Goal: Transaction & Acquisition: Purchase product/service

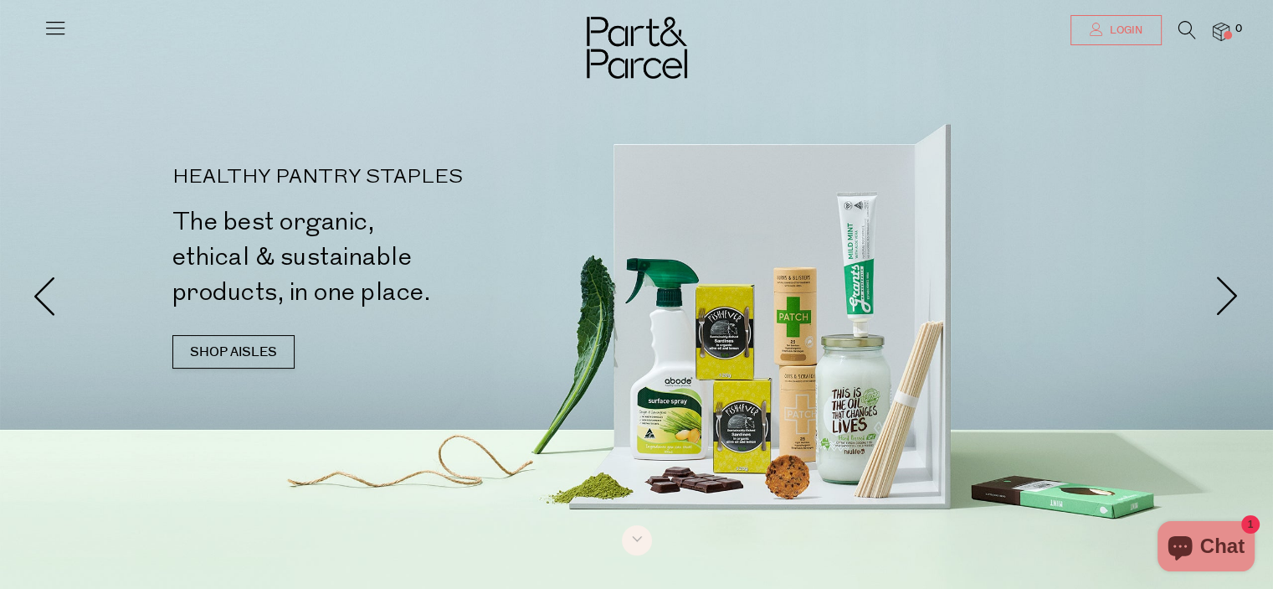
click at [1105, 39] on link "Login" at bounding box center [1116, 30] width 91 height 30
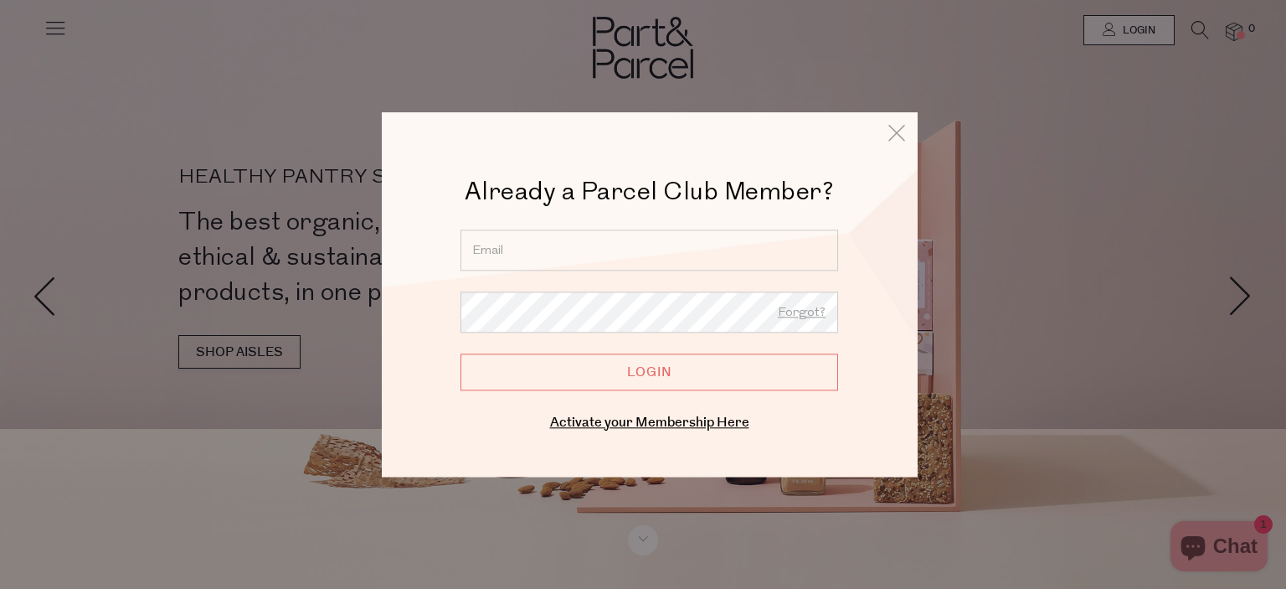
click at [655, 240] on input "email" at bounding box center [649, 249] width 378 height 41
type input "glovermjess@gmail.com"
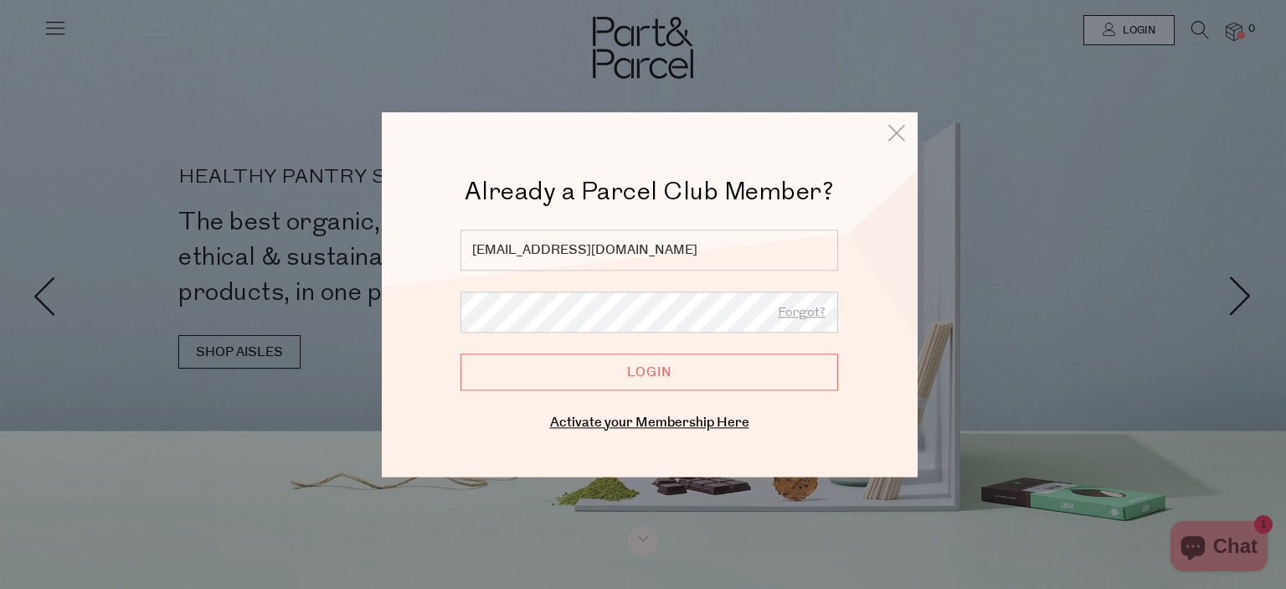
click at [646, 382] on input "Login" at bounding box center [649, 371] width 378 height 37
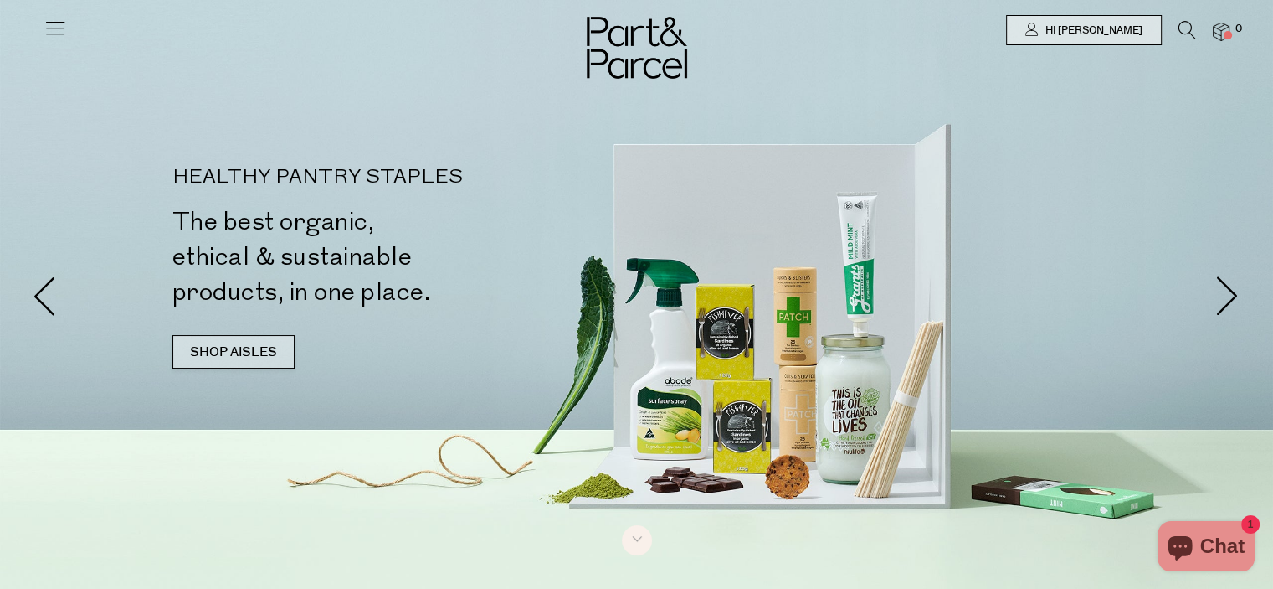
click at [254, 351] on link "SHOP AISLES" at bounding box center [233, 351] width 122 height 33
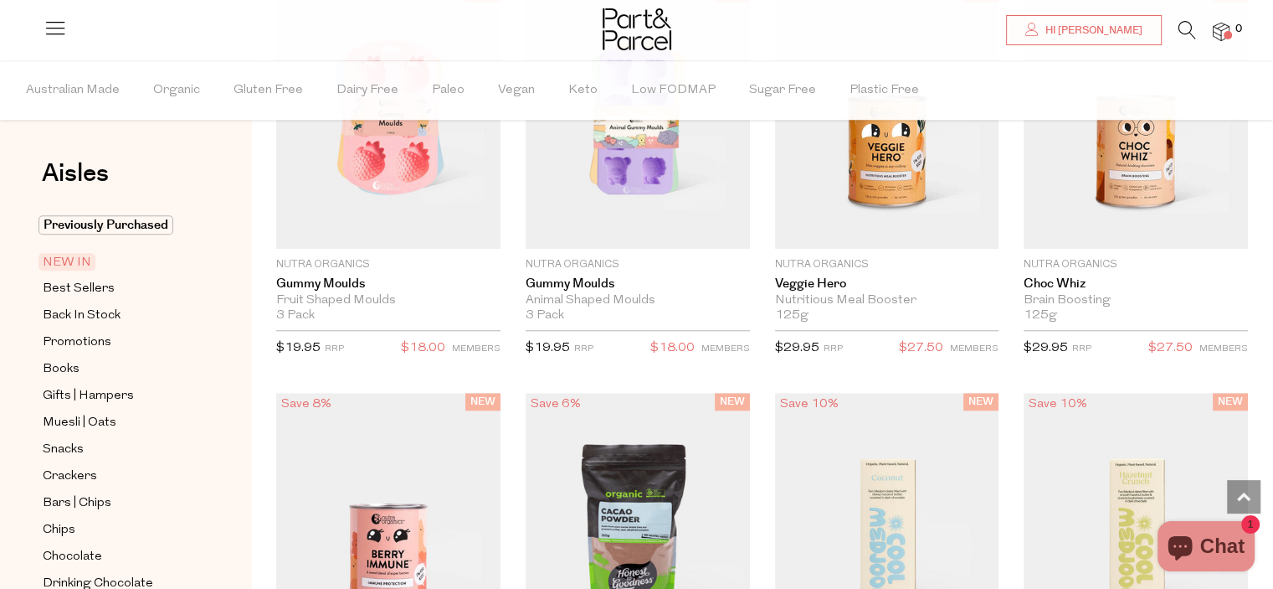
scroll to position [1510, 0]
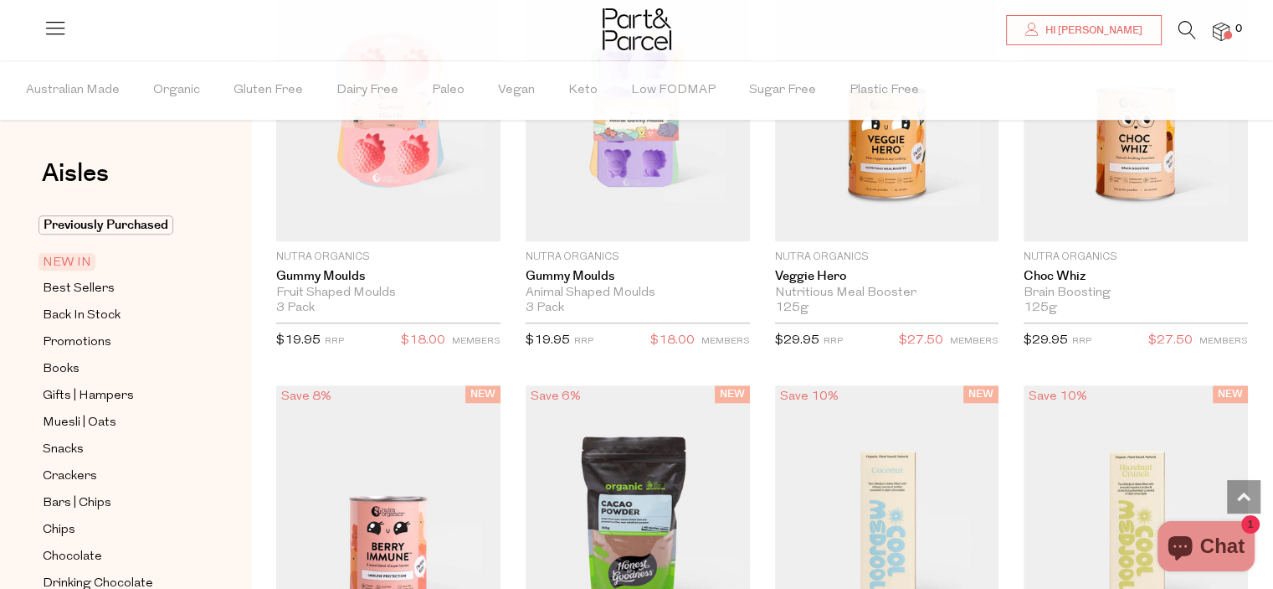
click at [1267, 189] on div "NEW IN Close Browse Aisles Clear All Filter Clear Australian Made Organic Glute…" at bounding box center [762, 501] width 1022 height 2148
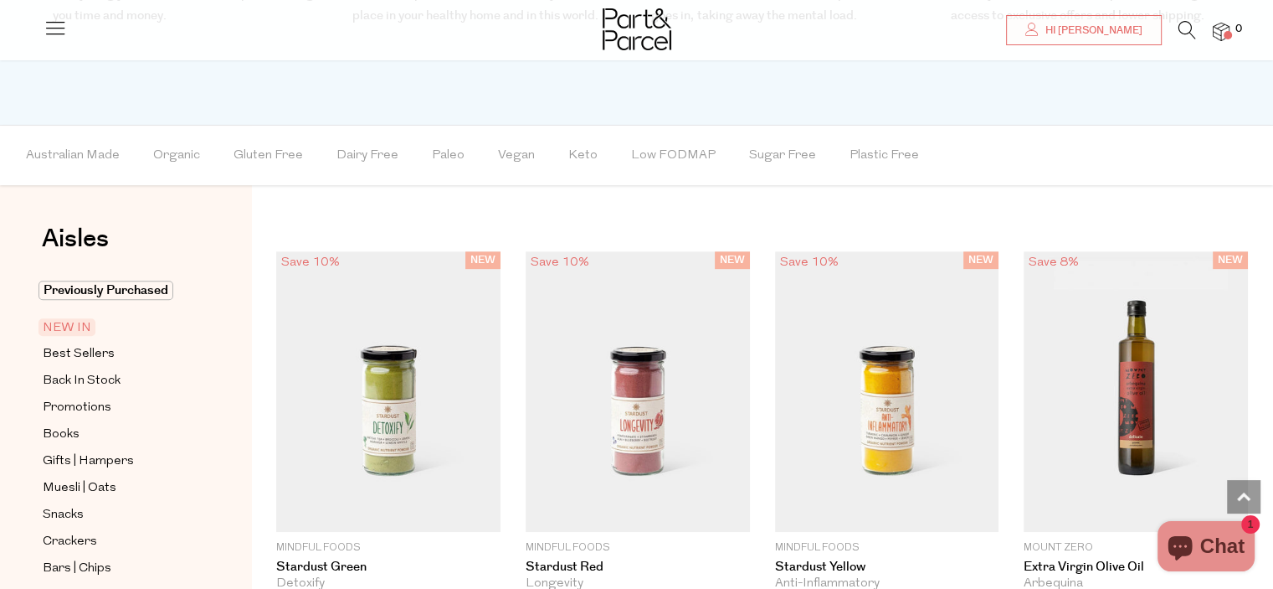
scroll to position [830, 0]
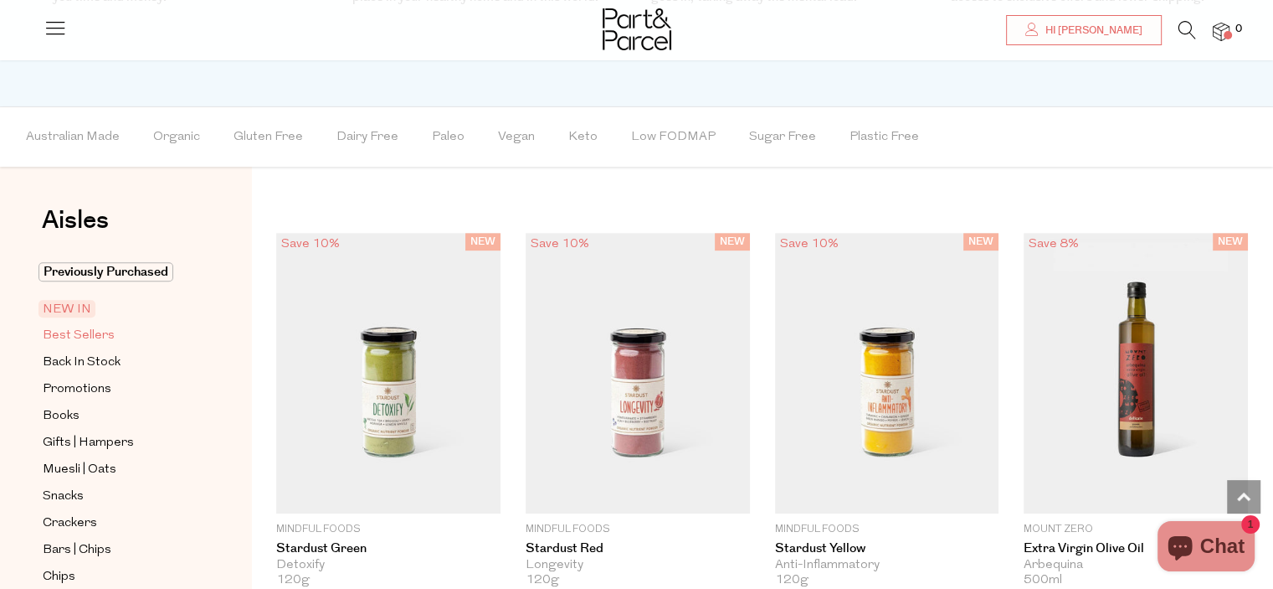
click at [60, 331] on span "Best Sellers" at bounding box center [79, 336] width 72 height 20
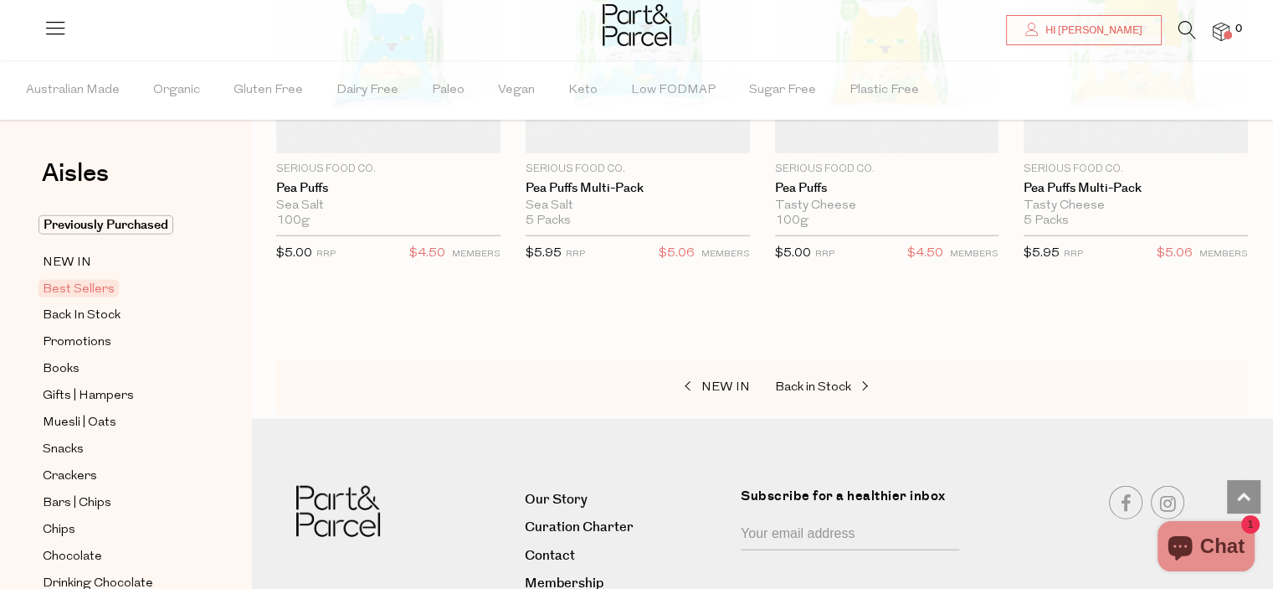
scroll to position [4156, 0]
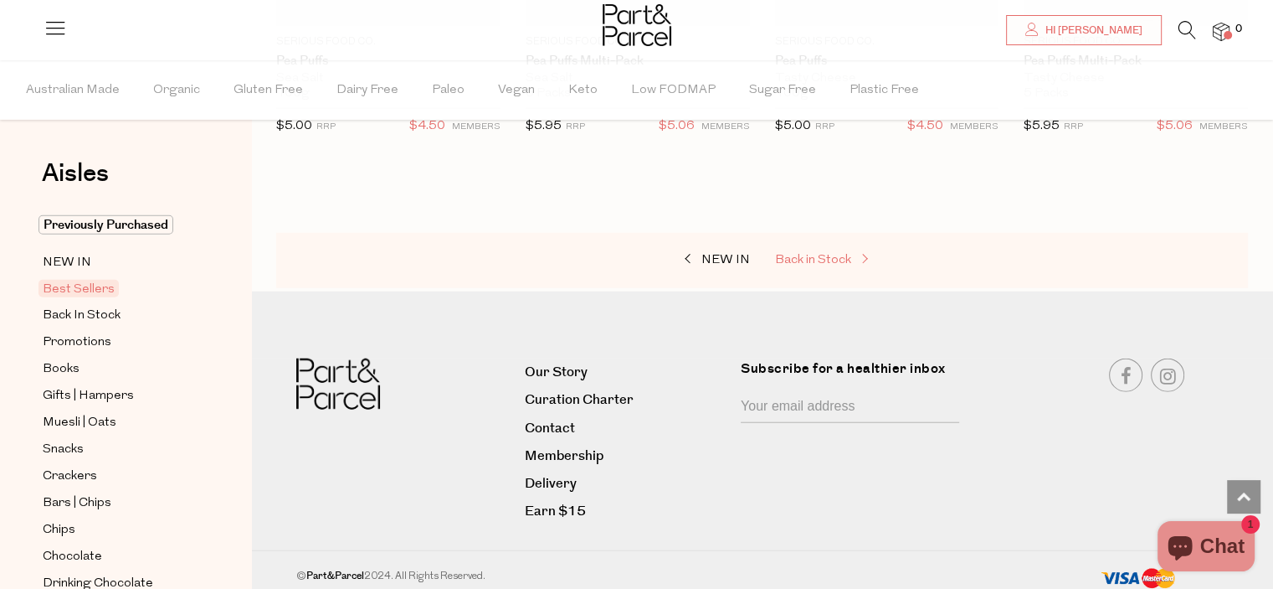
click at [803, 254] on span "Back in Stock" at bounding box center [813, 260] width 76 height 13
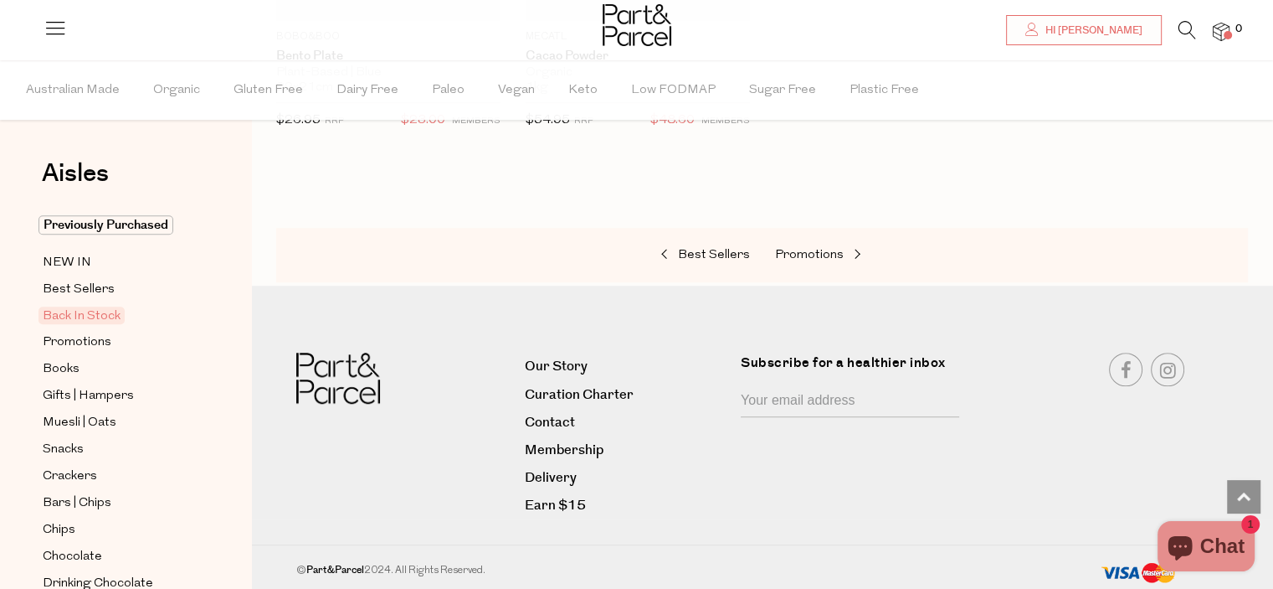
click at [817, 238] on div "Best Sellers Promotions" at bounding box center [762, 255] width 972 height 55
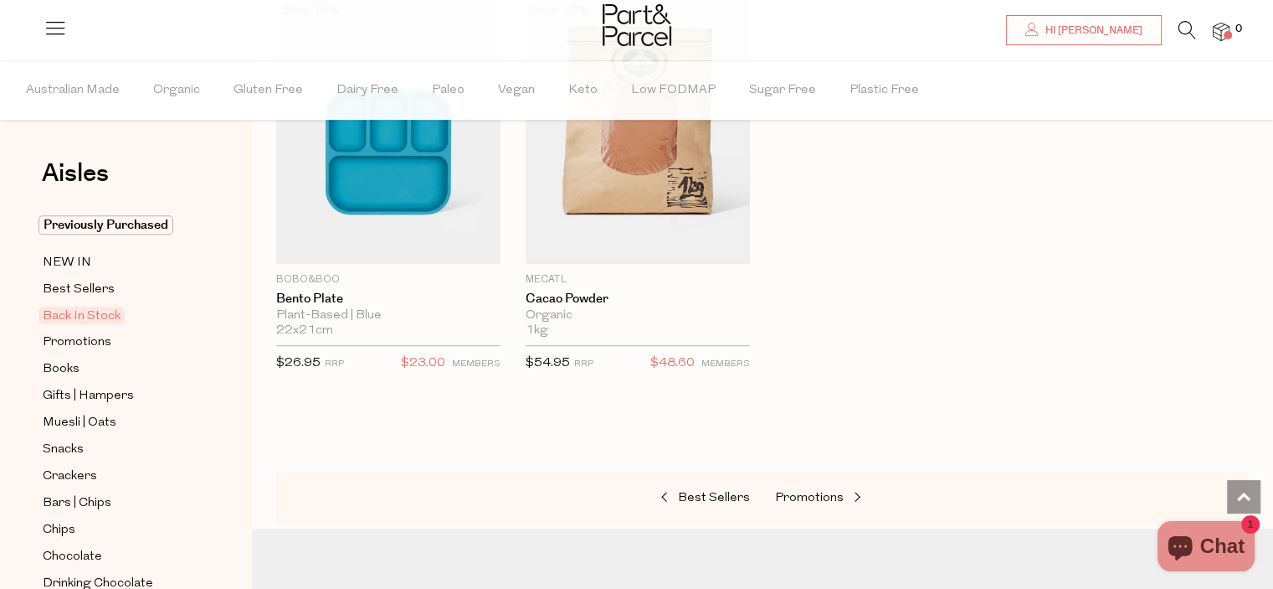
scroll to position [1078, 0]
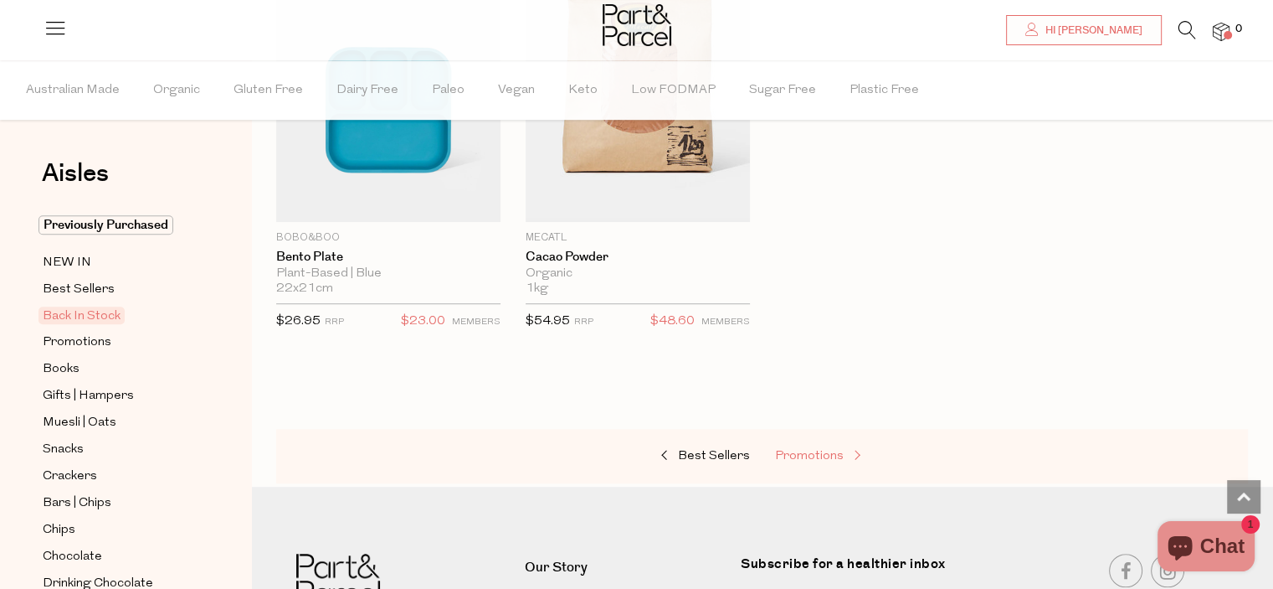
click at [806, 455] on span "Promotions" at bounding box center [809, 456] width 69 height 13
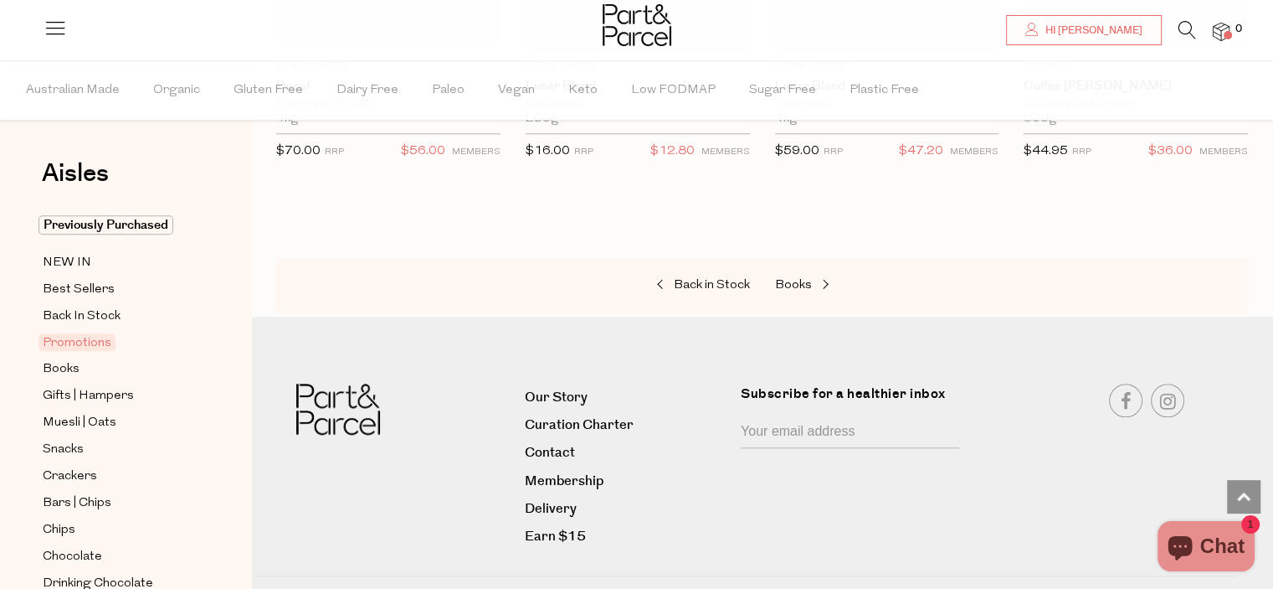
scroll to position [1674, 0]
click at [806, 280] on span "Books" at bounding box center [793, 283] width 37 height 13
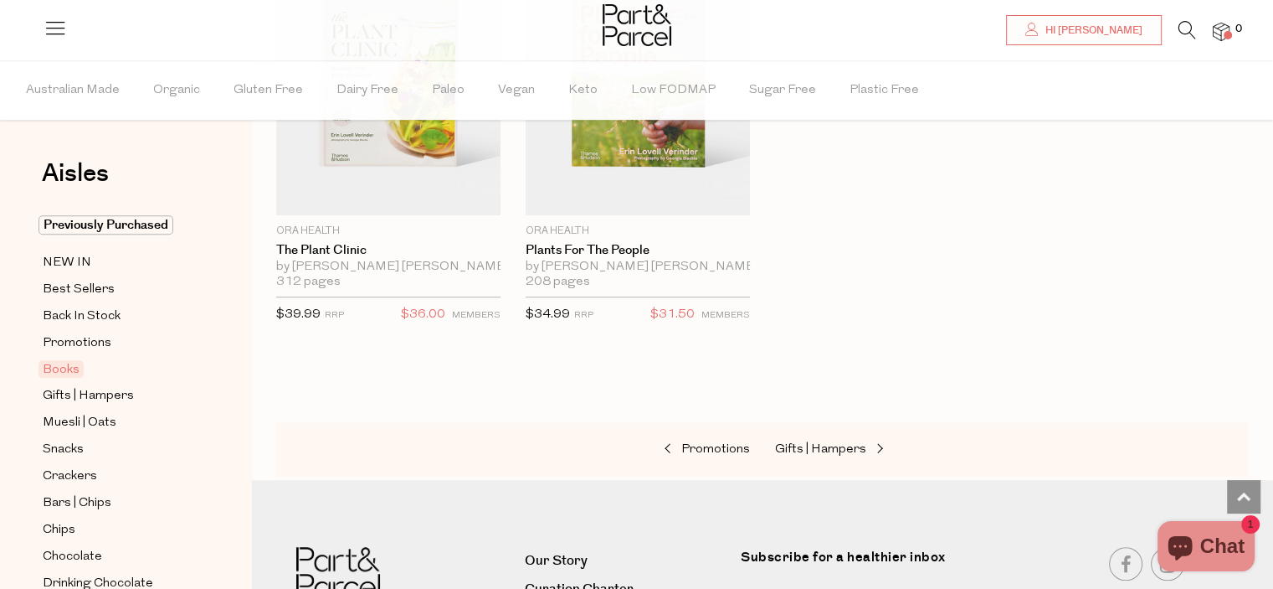
scroll to position [1139, 0]
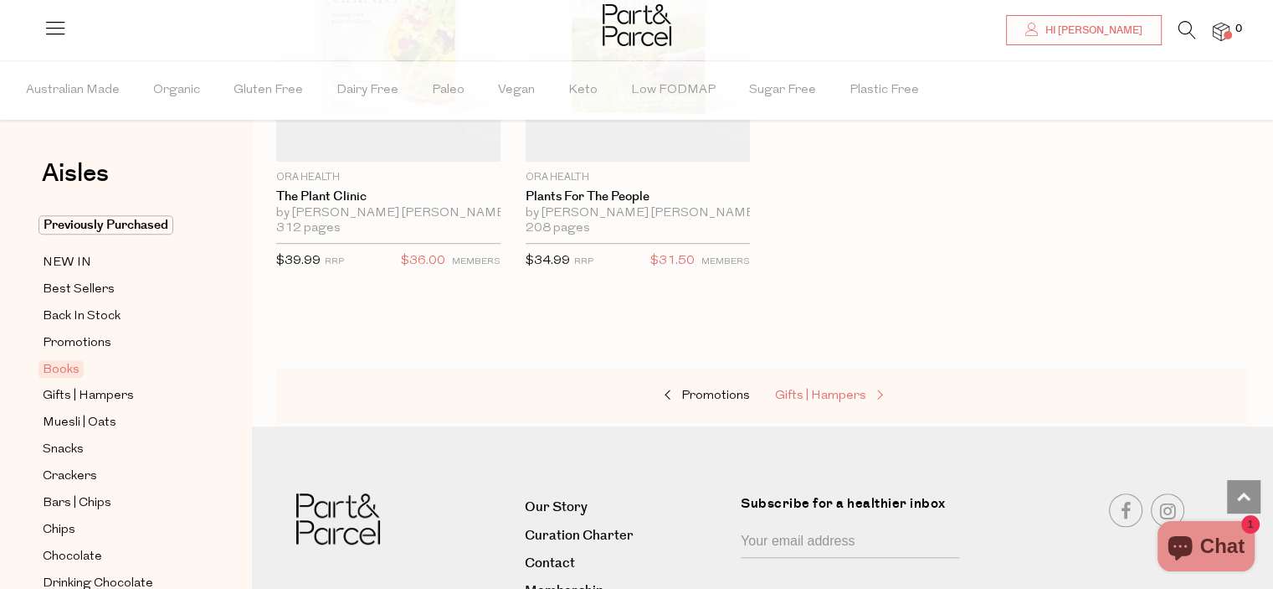
click at [828, 389] on span "Gifts | Hampers" at bounding box center [820, 395] width 91 height 13
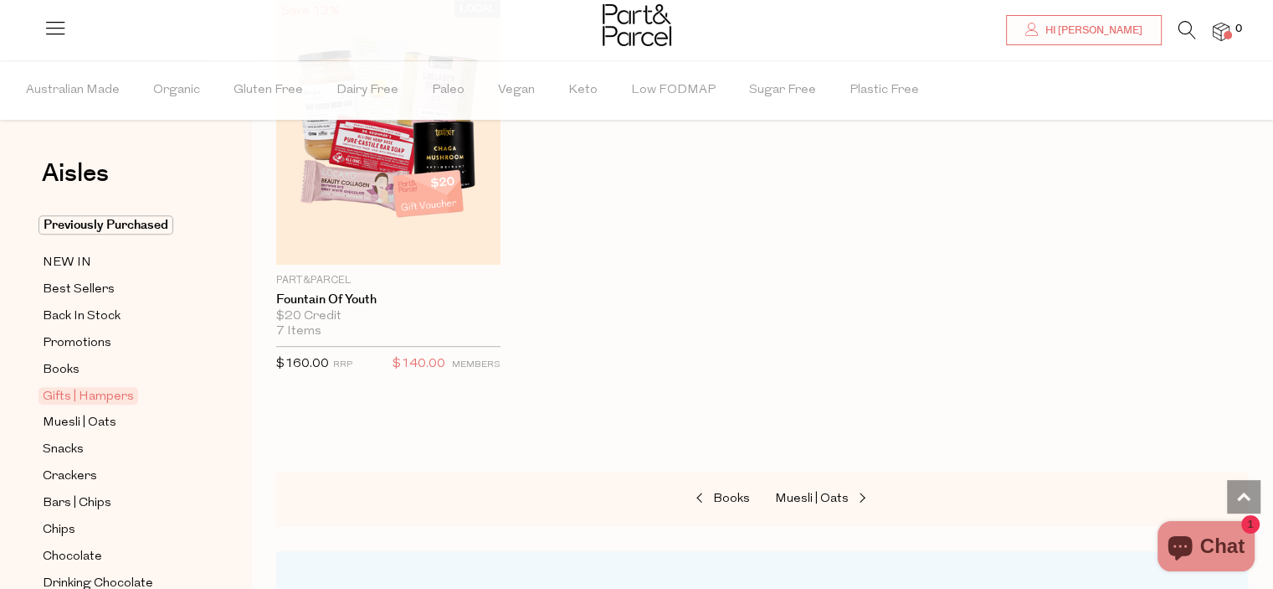
scroll to position [1038, 0]
click at [830, 490] on span "Muesli | Oats" at bounding box center [812, 496] width 74 height 13
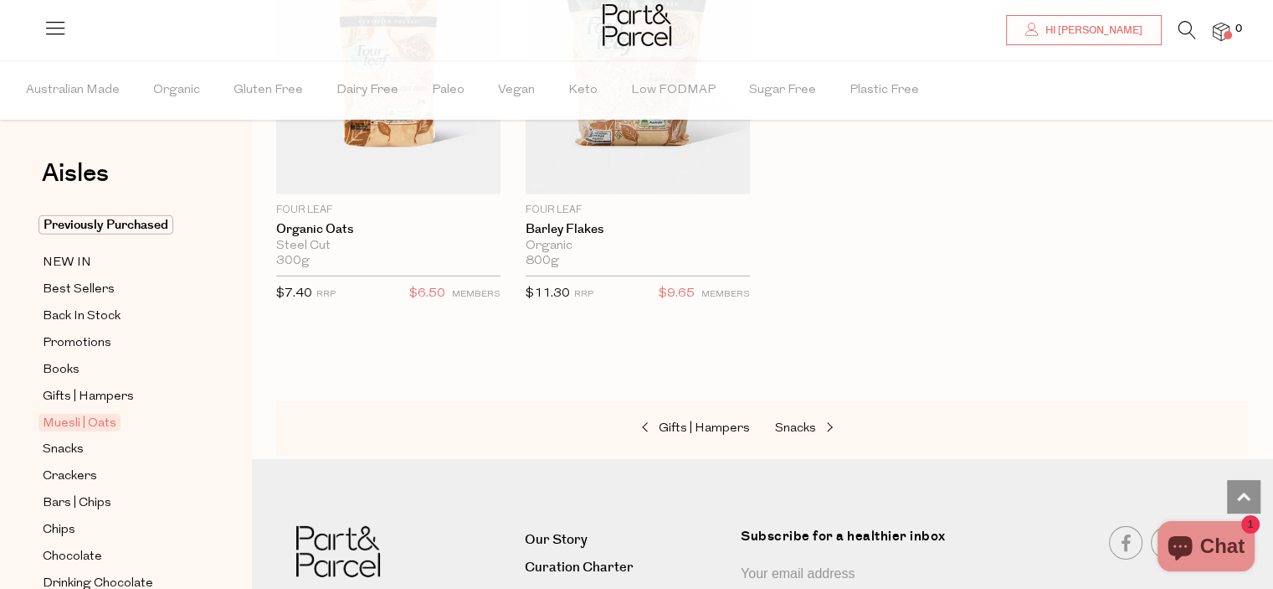
scroll to position [5224, 0]
click at [803, 422] on span "Snacks" at bounding box center [795, 426] width 41 height 13
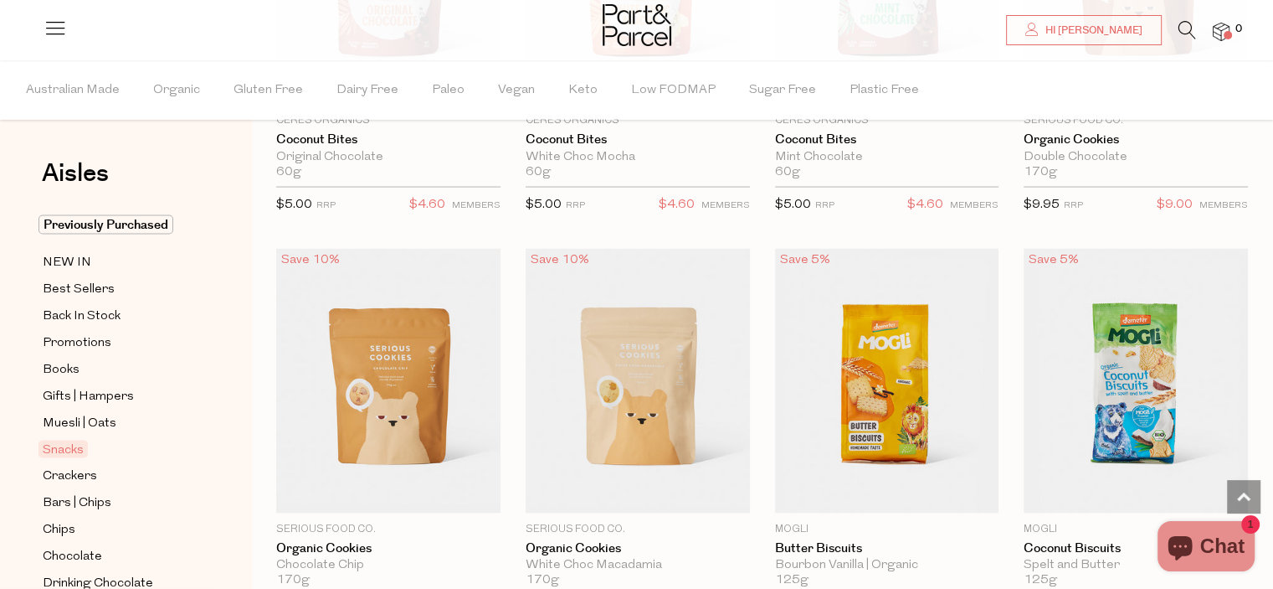
scroll to position [3284, 0]
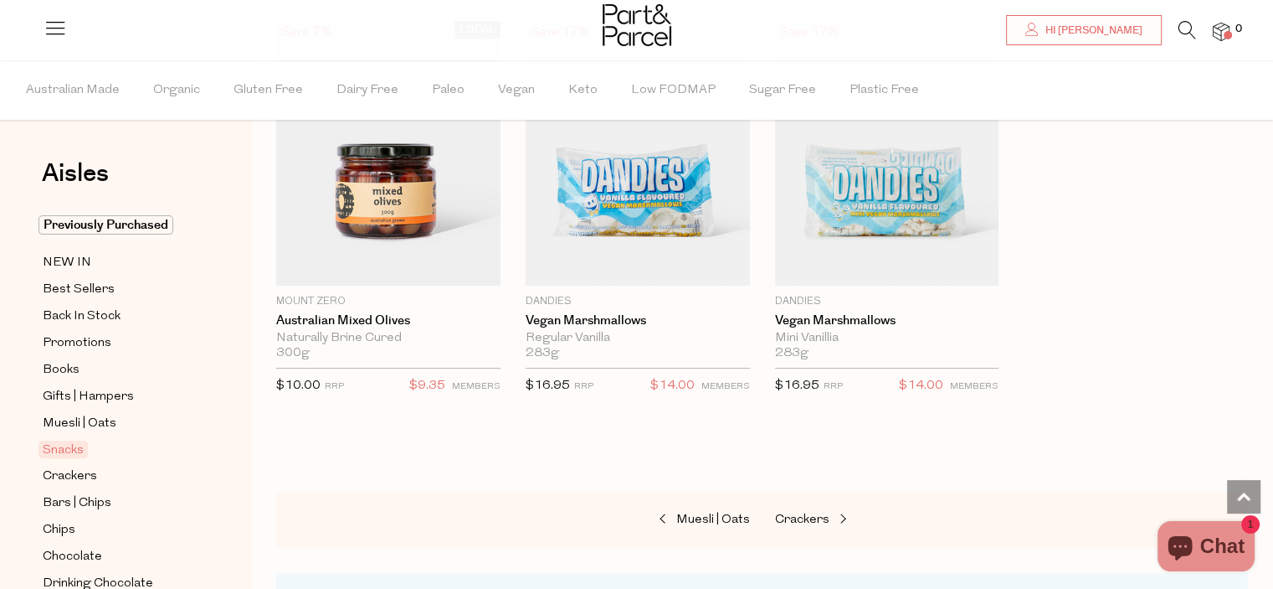
scroll to position [6792, 0]
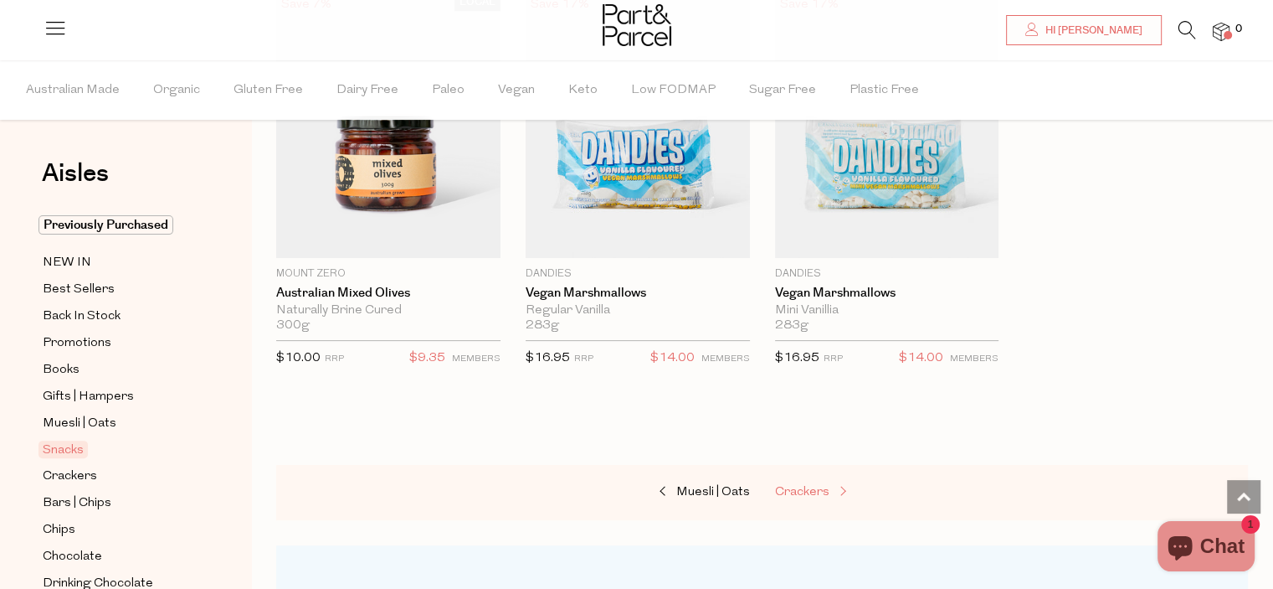
click at [795, 486] on span "Crackers" at bounding box center [802, 492] width 54 height 13
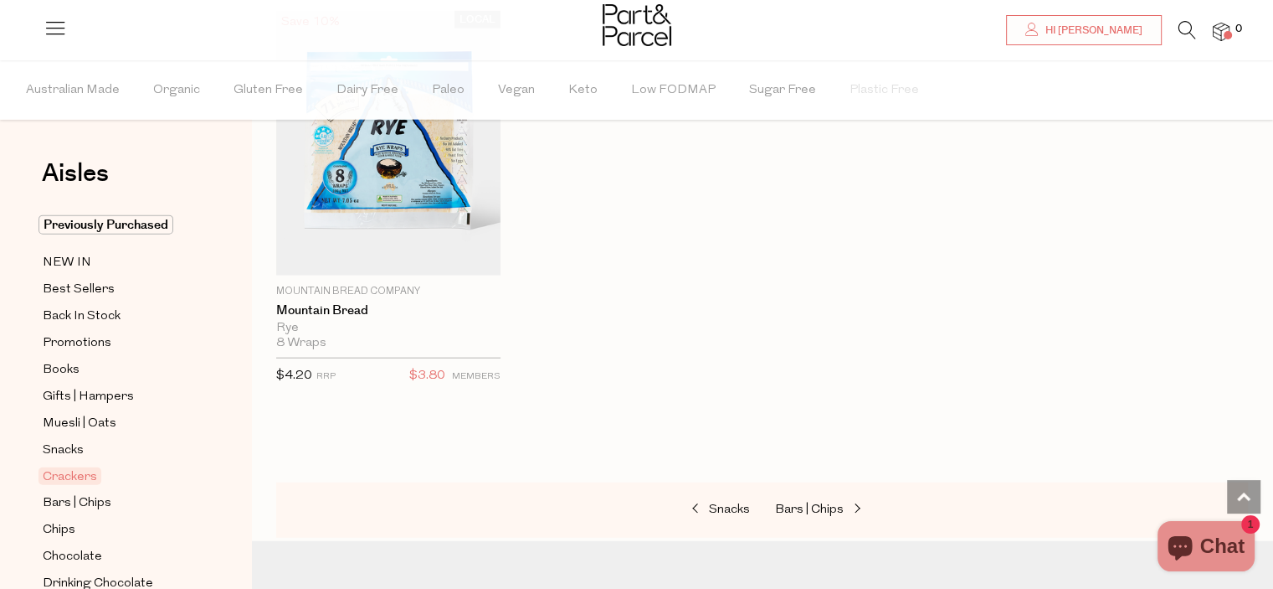
scroll to position [3940, 0]
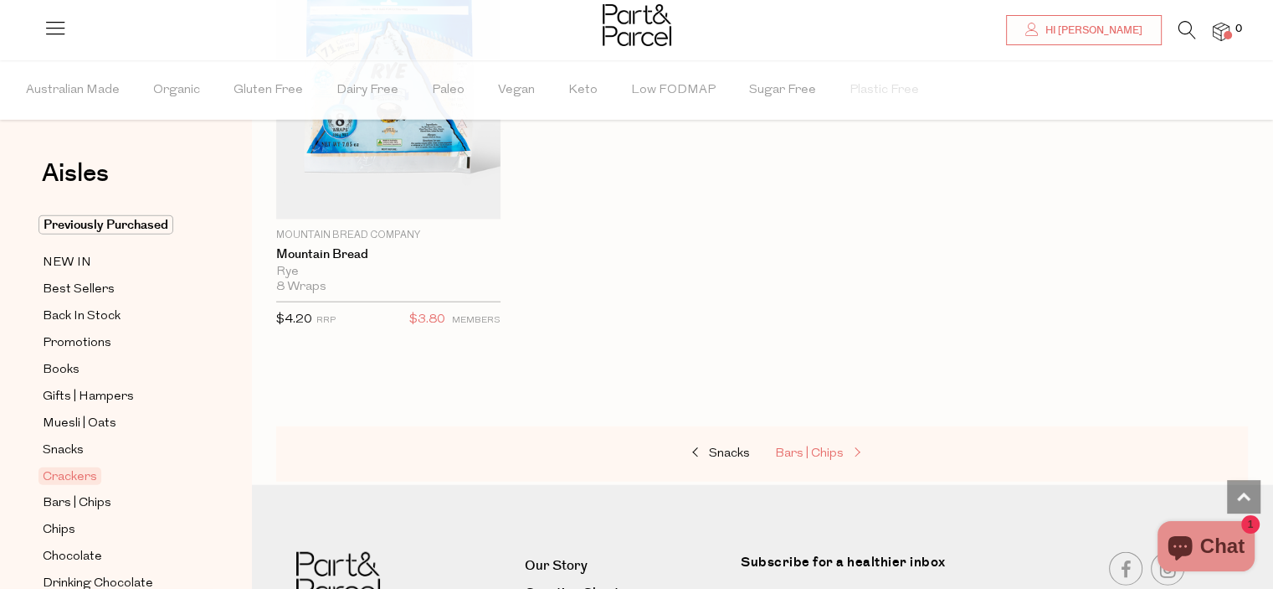
click at [825, 448] on span "Bars | Chips" at bounding box center [809, 453] width 69 height 13
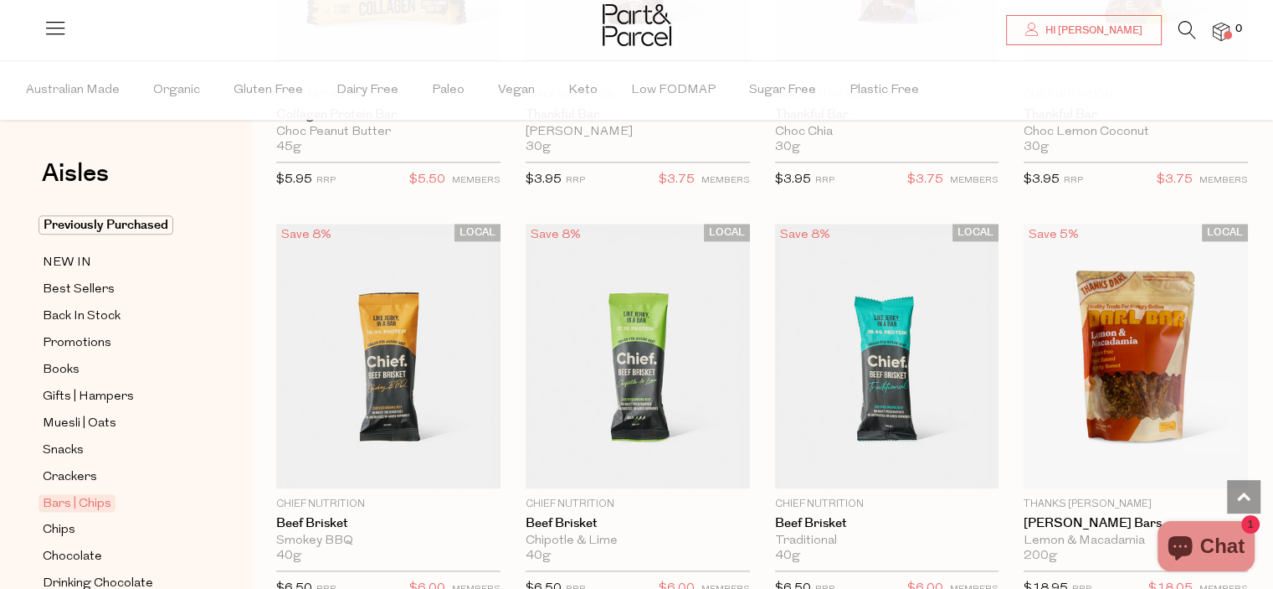
scroll to position [2074, 0]
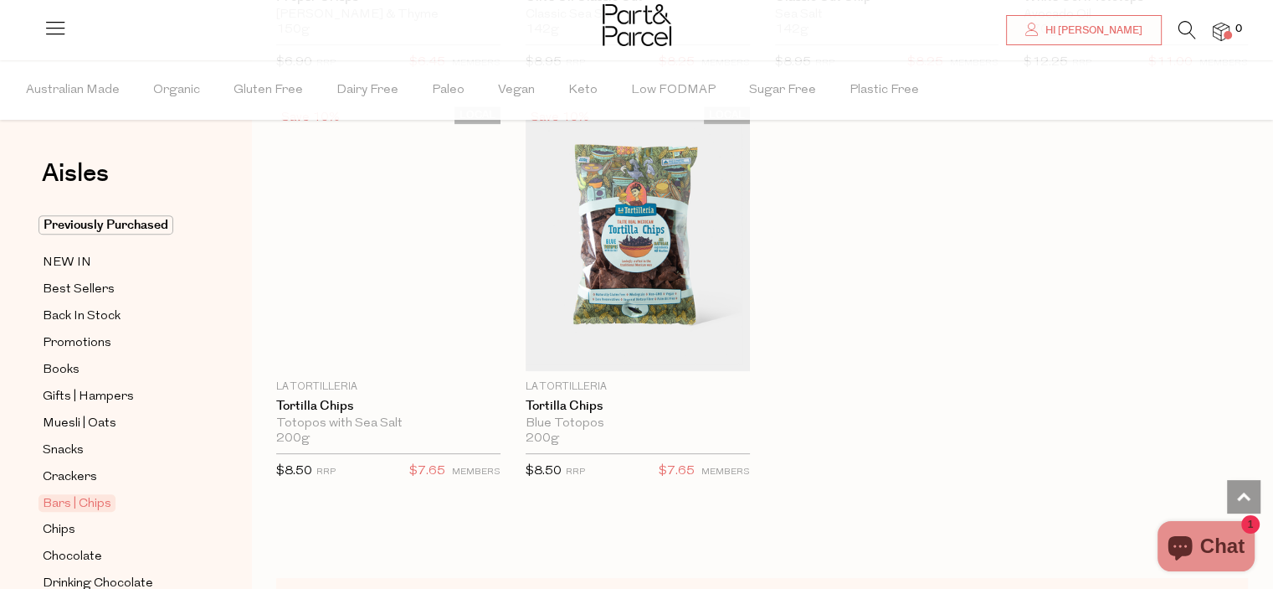
scroll to position [7261, 0]
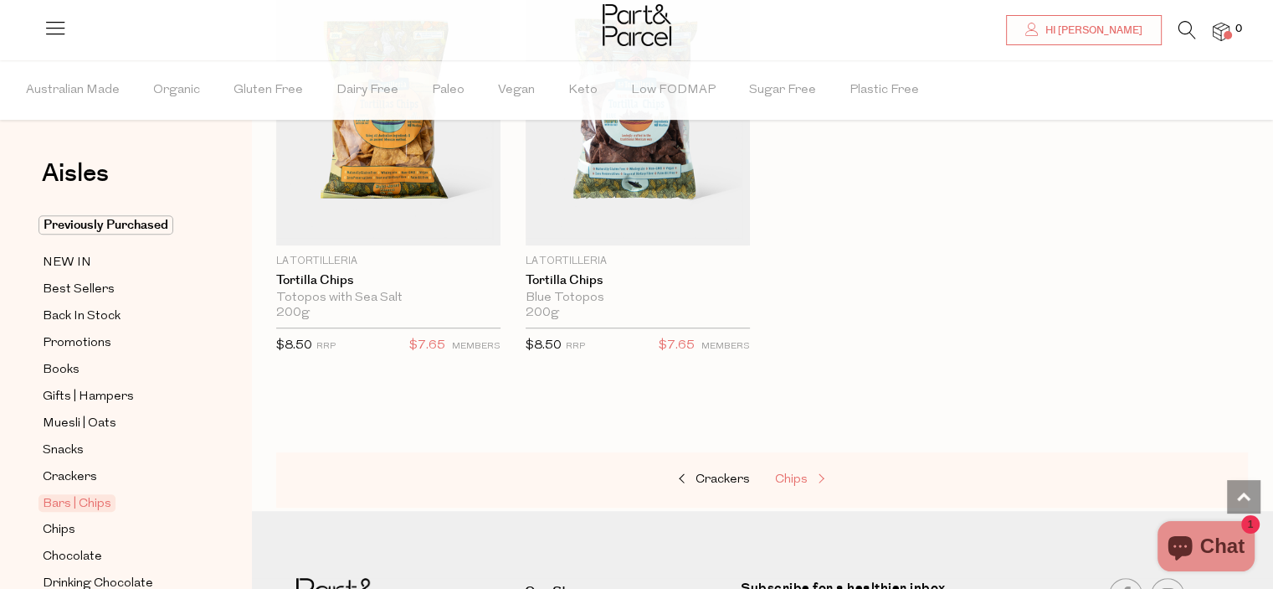
click at [796, 473] on span "Chips" at bounding box center [791, 479] width 33 height 13
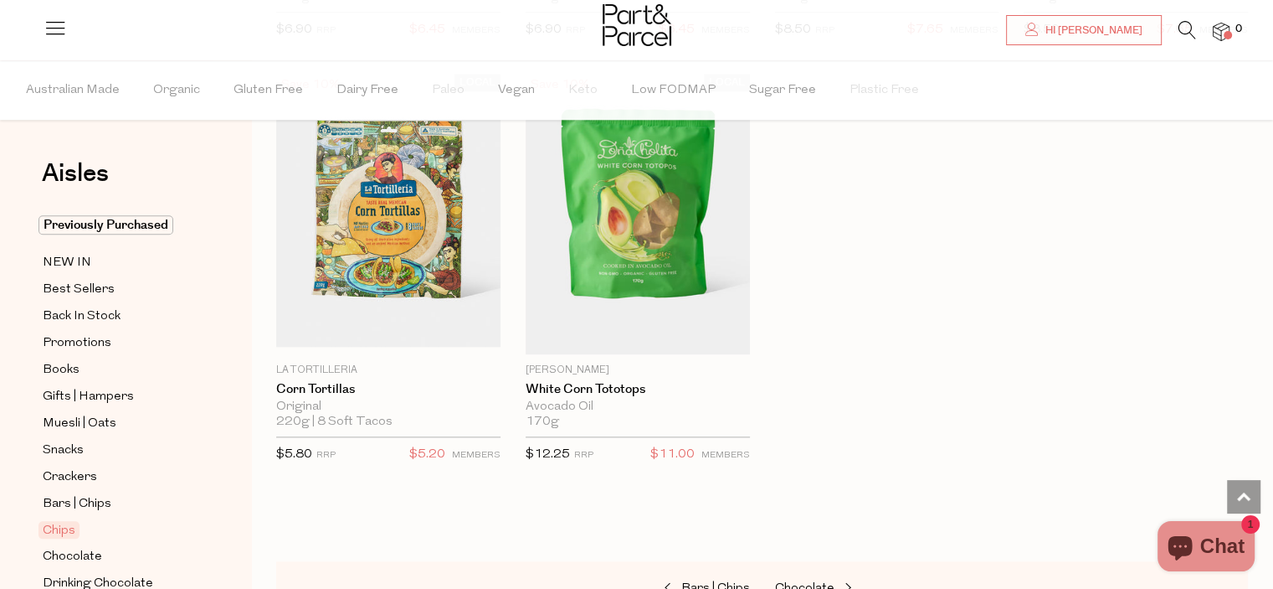
scroll to position [1875, 0]
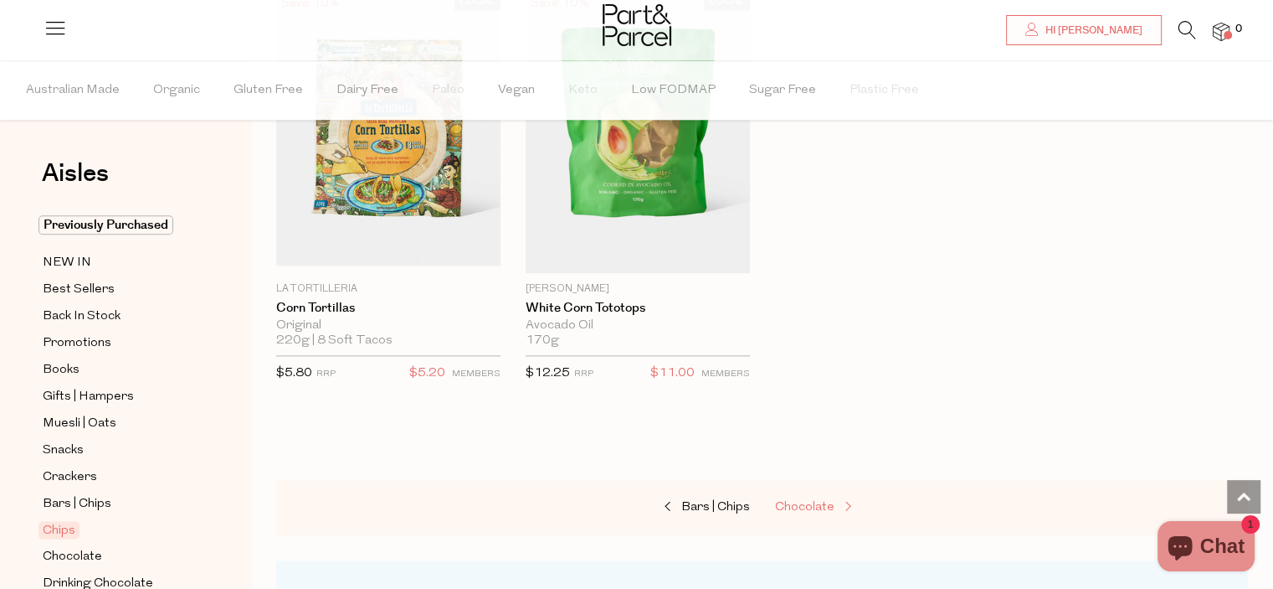
click at [809, 503] on span "Chocolate" at bounding box center [804, 507] width 59 height 13
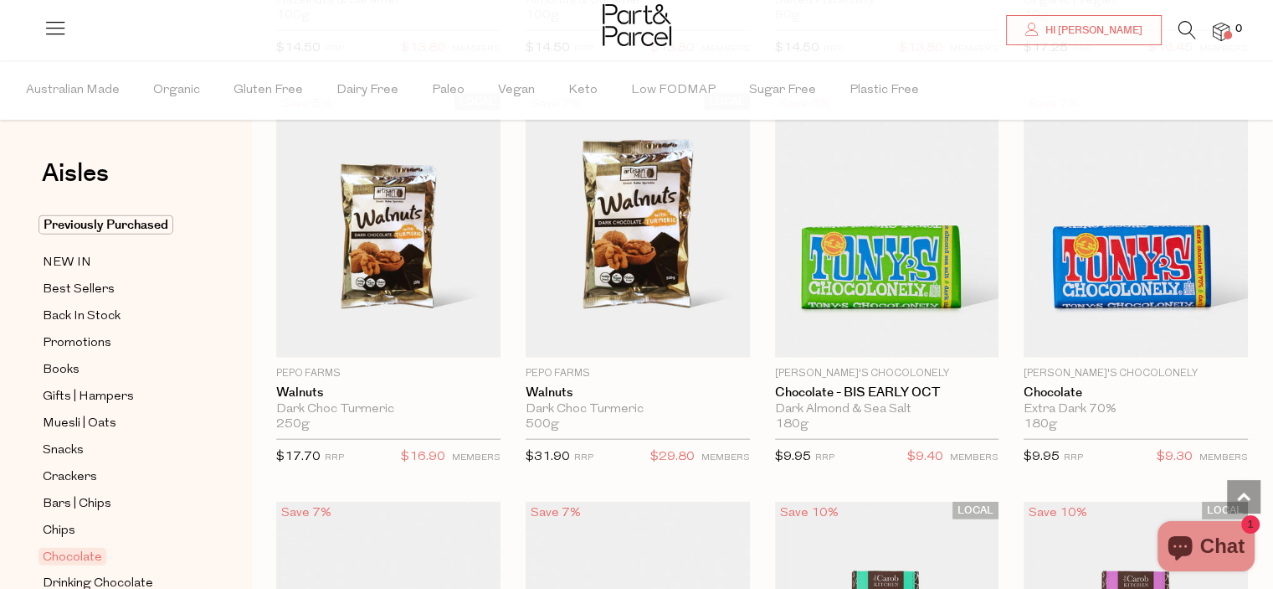
scroll to position [3851, 0]
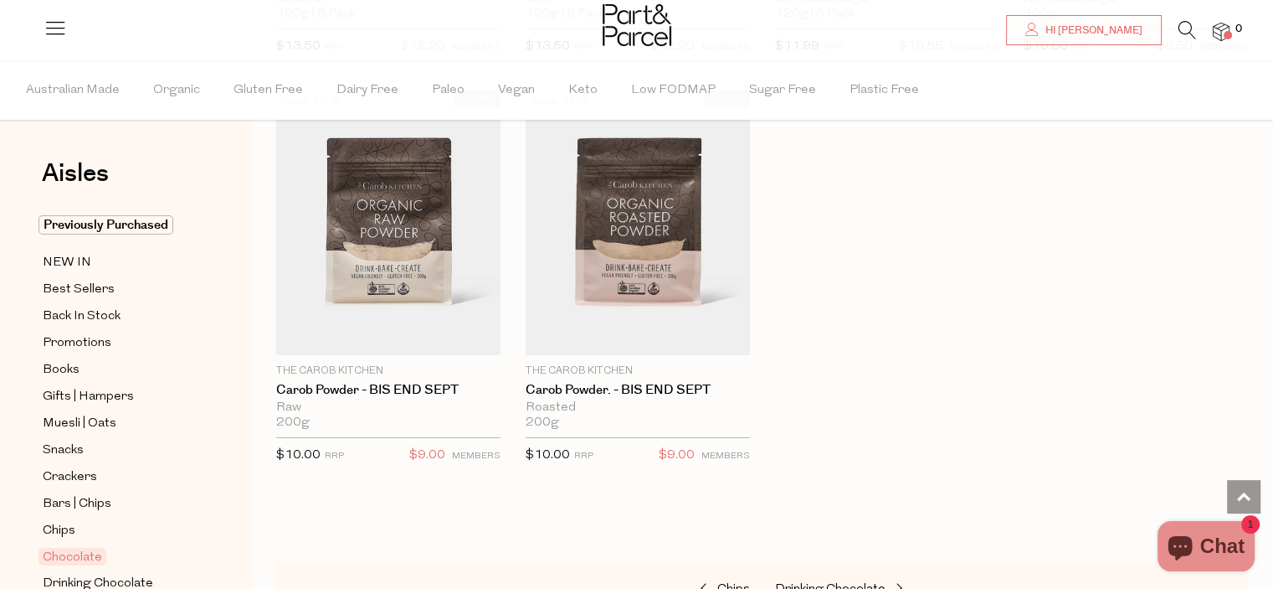
scroll to position [6061, 0]
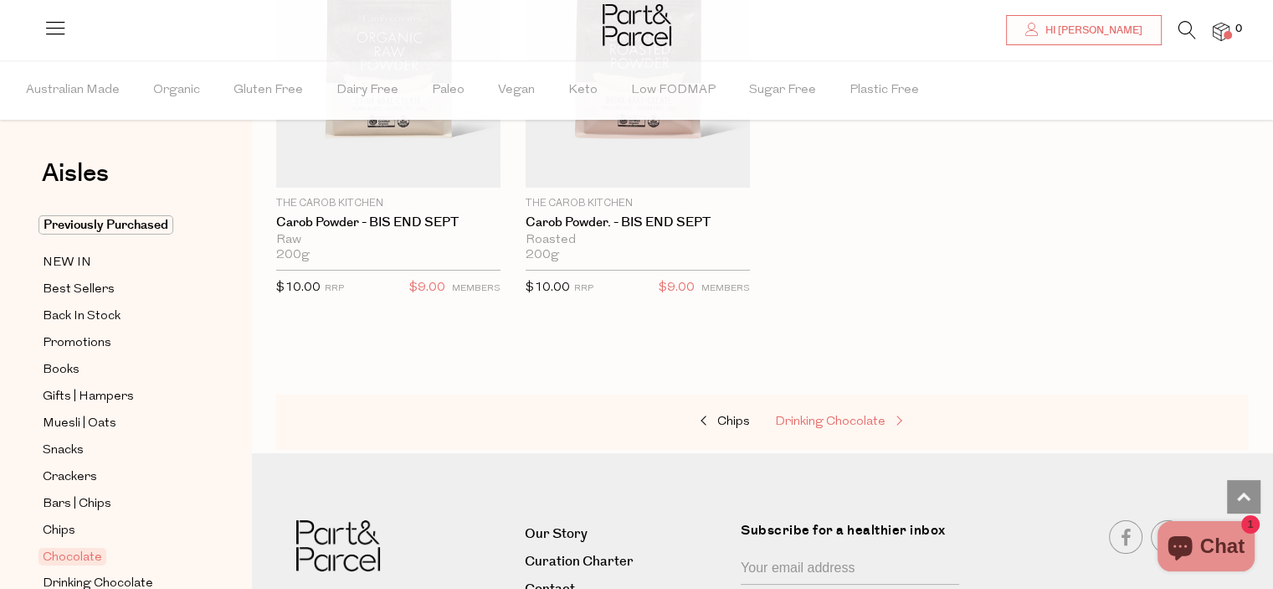
click at [826, 415] on span "Drinking Chocolate" at bounding box center [830, 421] width 111 height 13
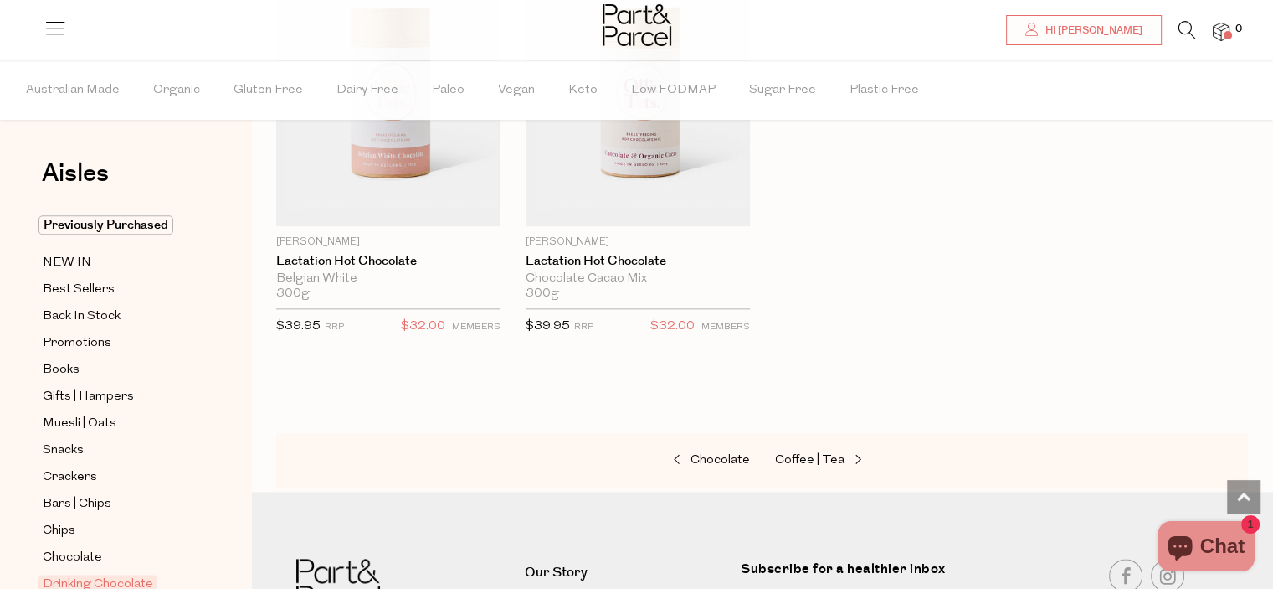
scroll to position [1942, 0]
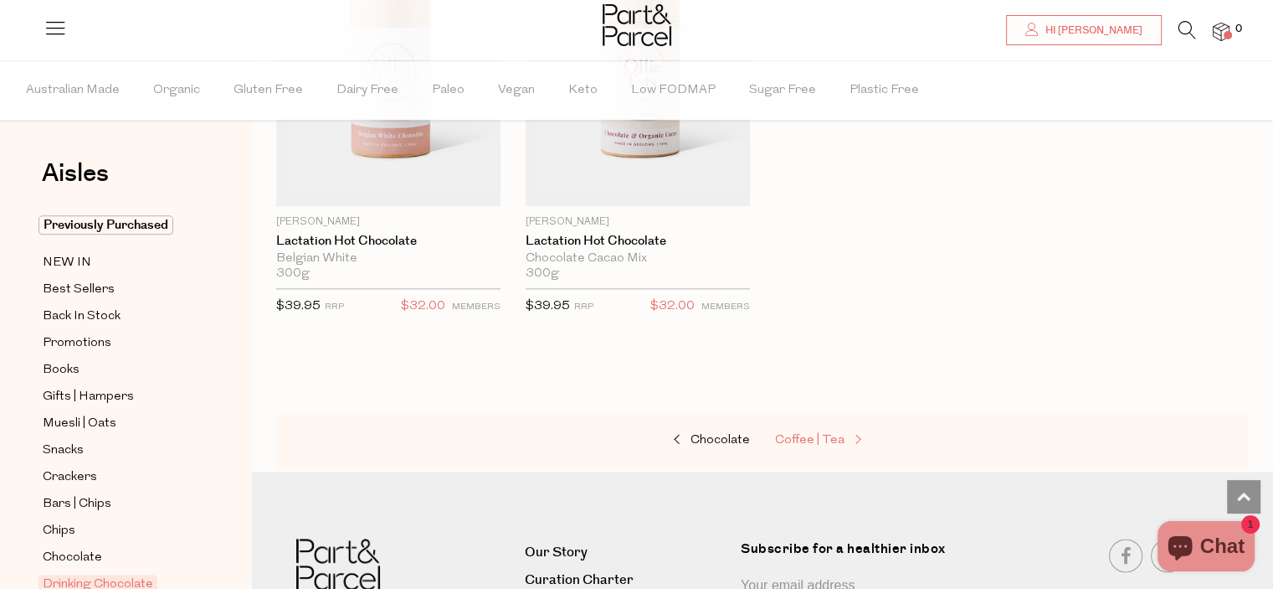
click at [825, 434] on span "Coffee | Tea" at bounding box center [809, 440] width 69 height 13
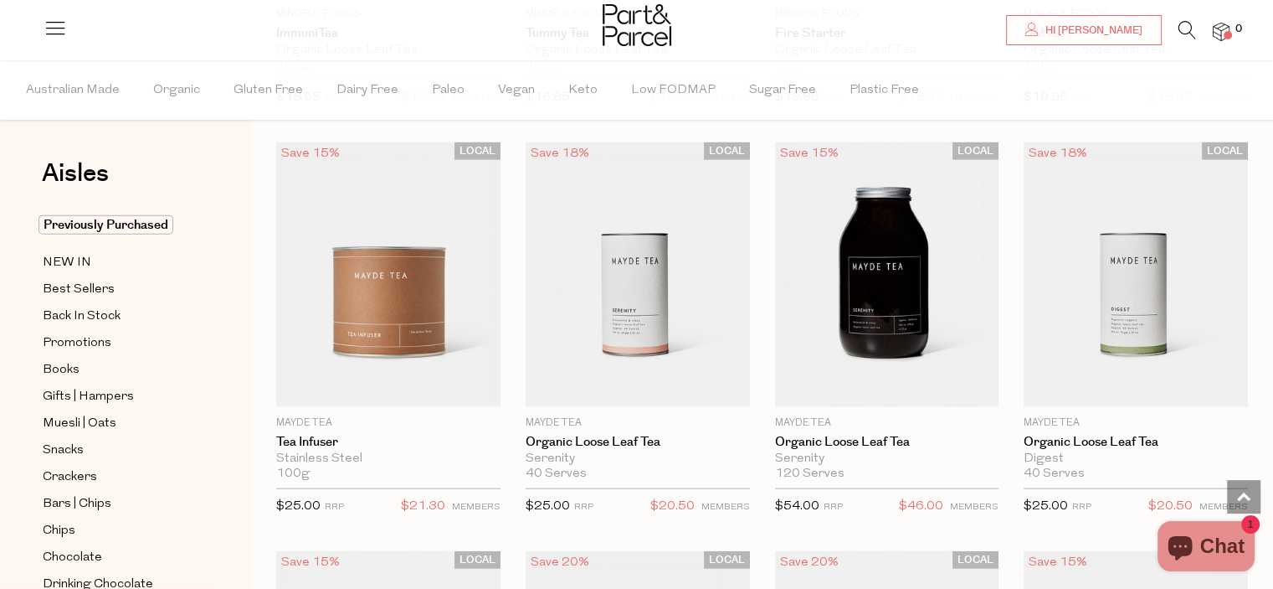
scroll to position [3851, 0]
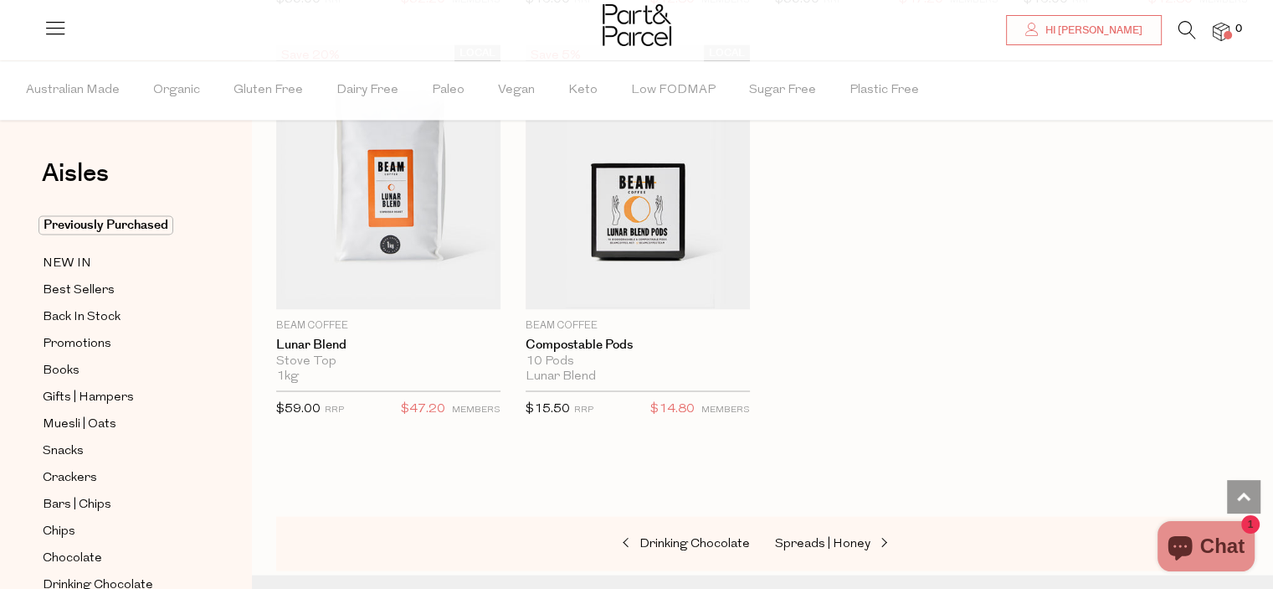
scroll to position [9309, 0]
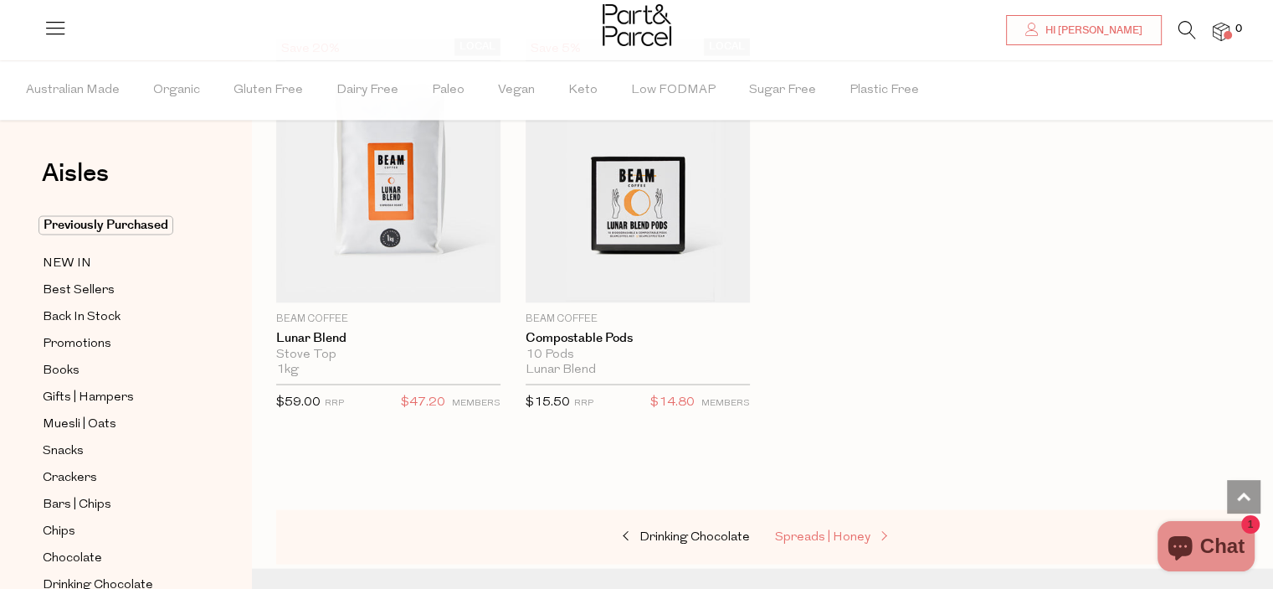
click at [838, 530] on span "Spreads | Honey" at bounding box center [822, 536] width 95 height 13
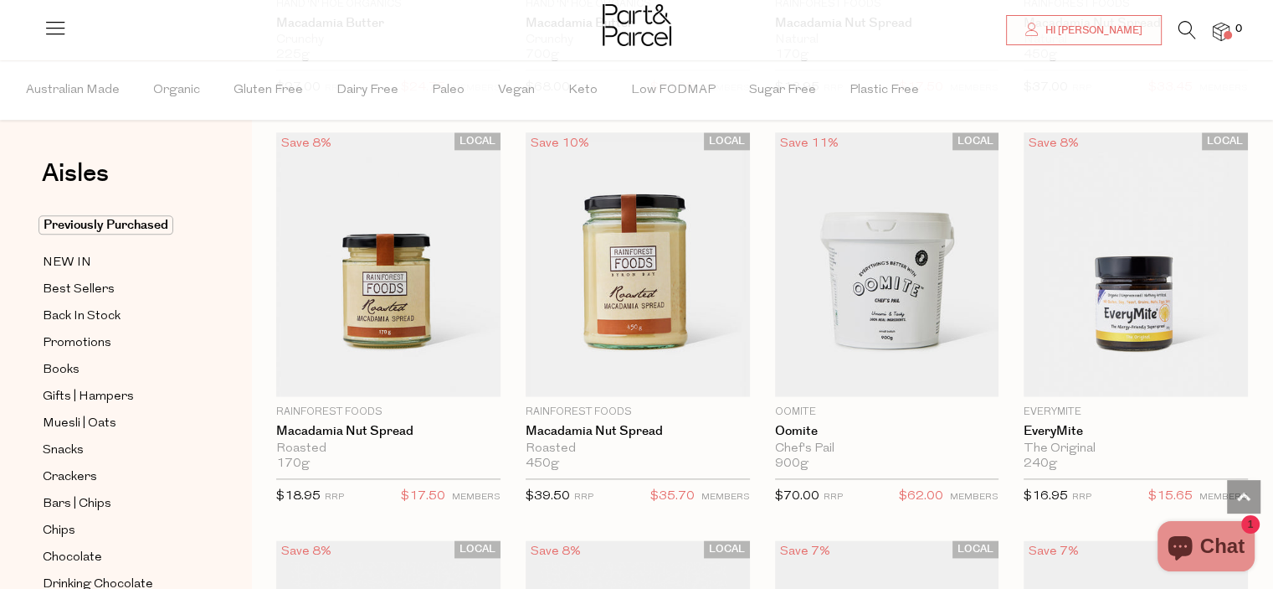
scroll to position [2136, 0]
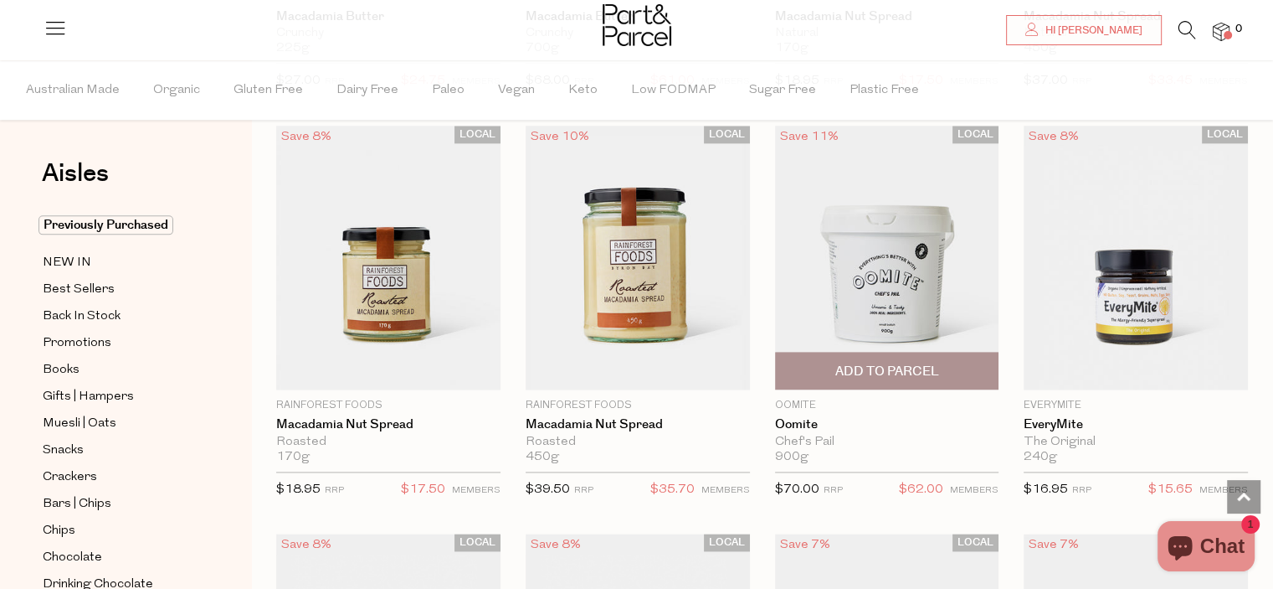
click at [886, 362] on span "Add To Parcel" at bounding box center [887, 371] width 104 height 18
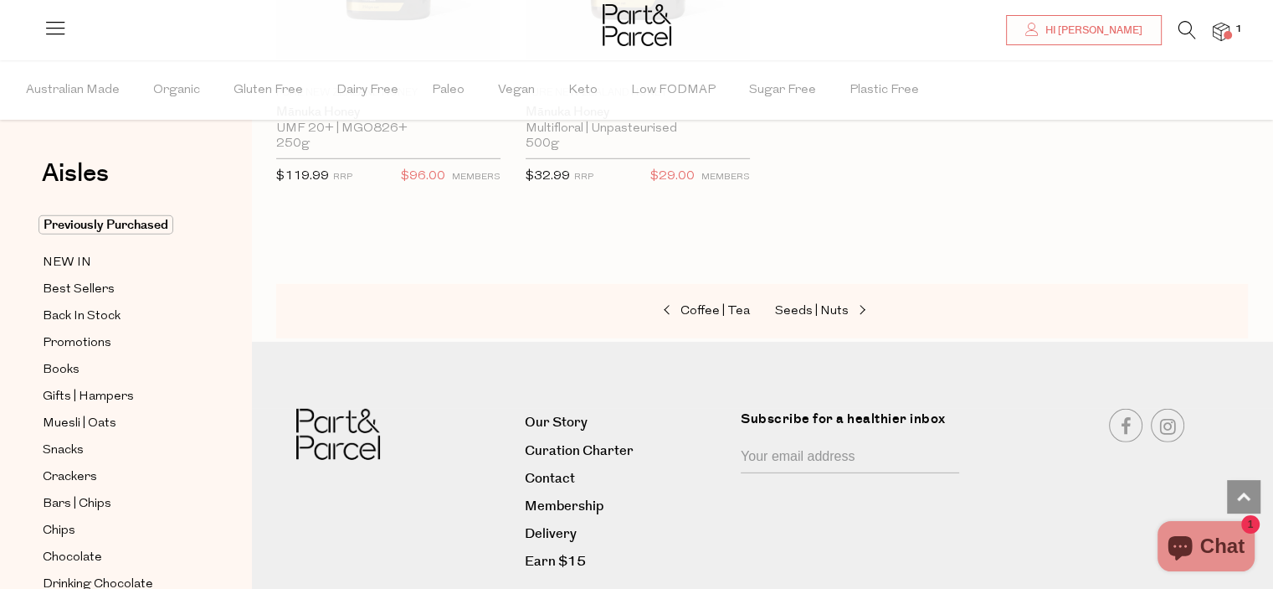
scroll to position [4979, 0]
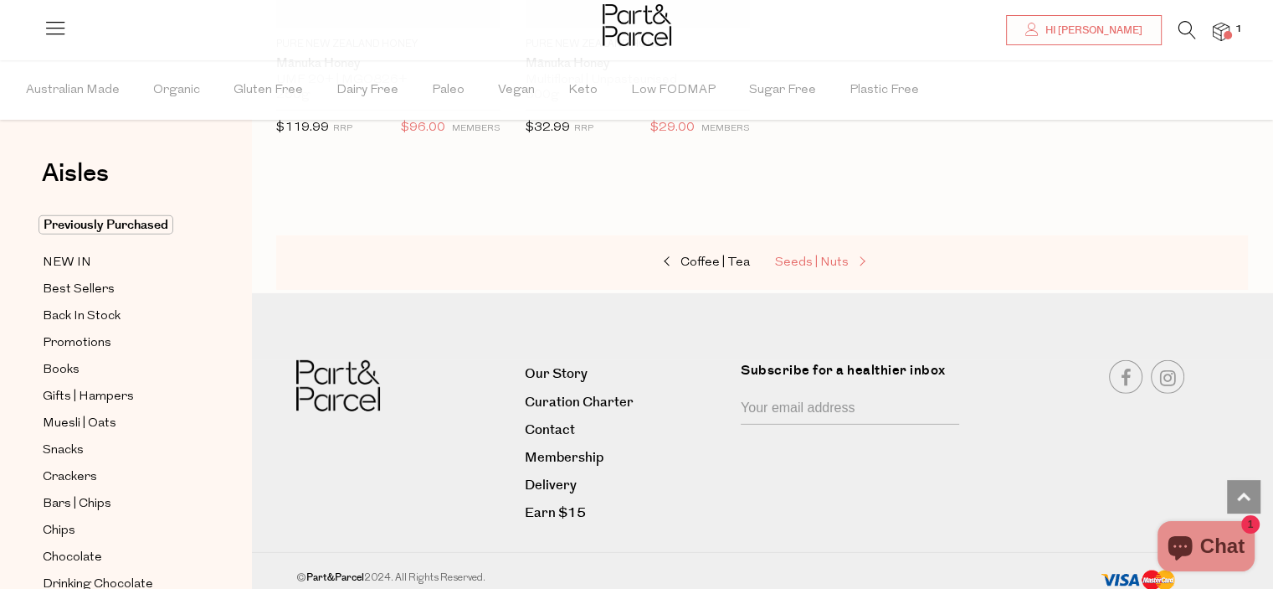
click at [818, 256] on span "Seeds | Nuts" at bounding box center [812, 262] width 74 height 13
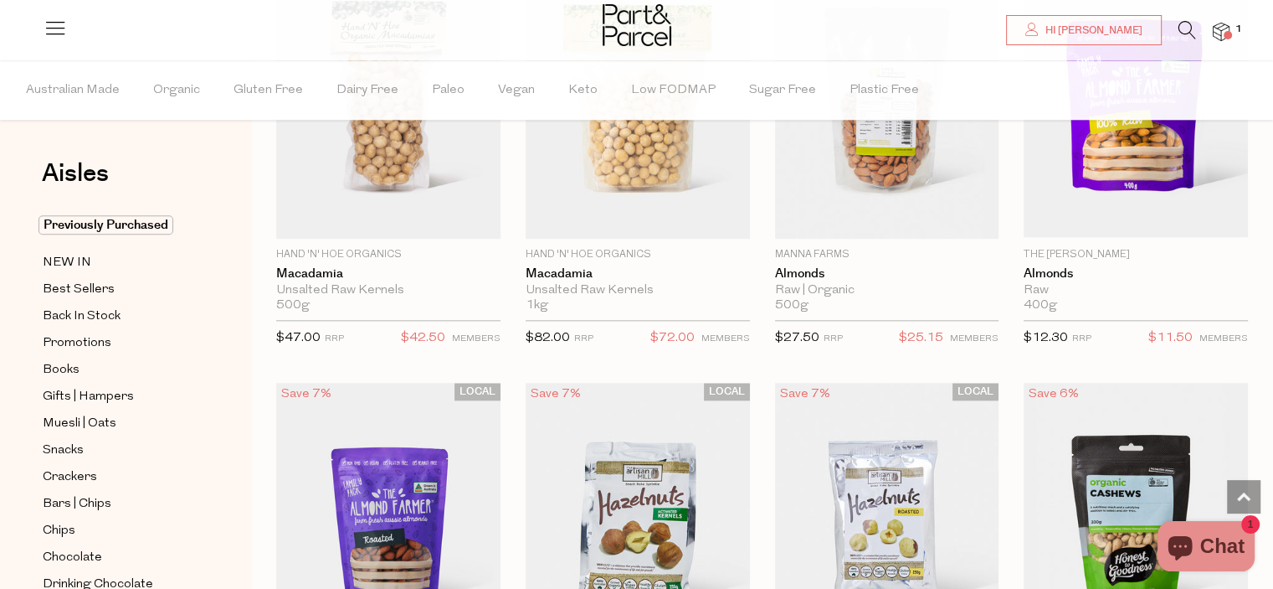
scroll to position [1920, 0]
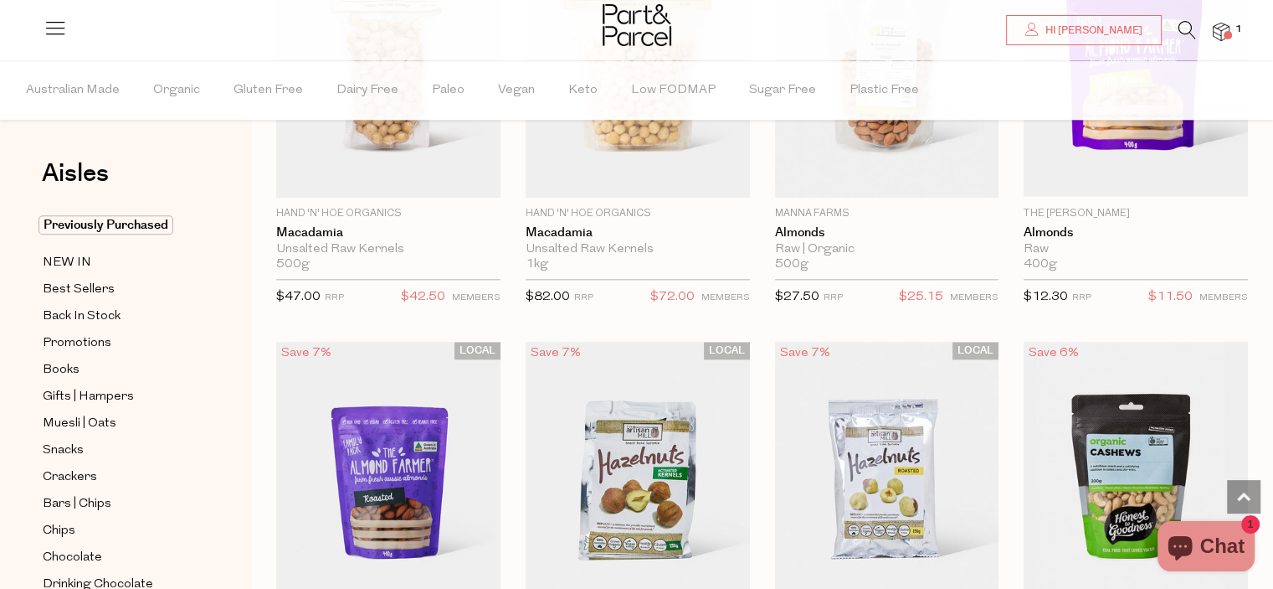
drag, startPoint x: 1271, startPoint y: 237, endPoint x: 1283, endPoint y: 240, distance: 12.2
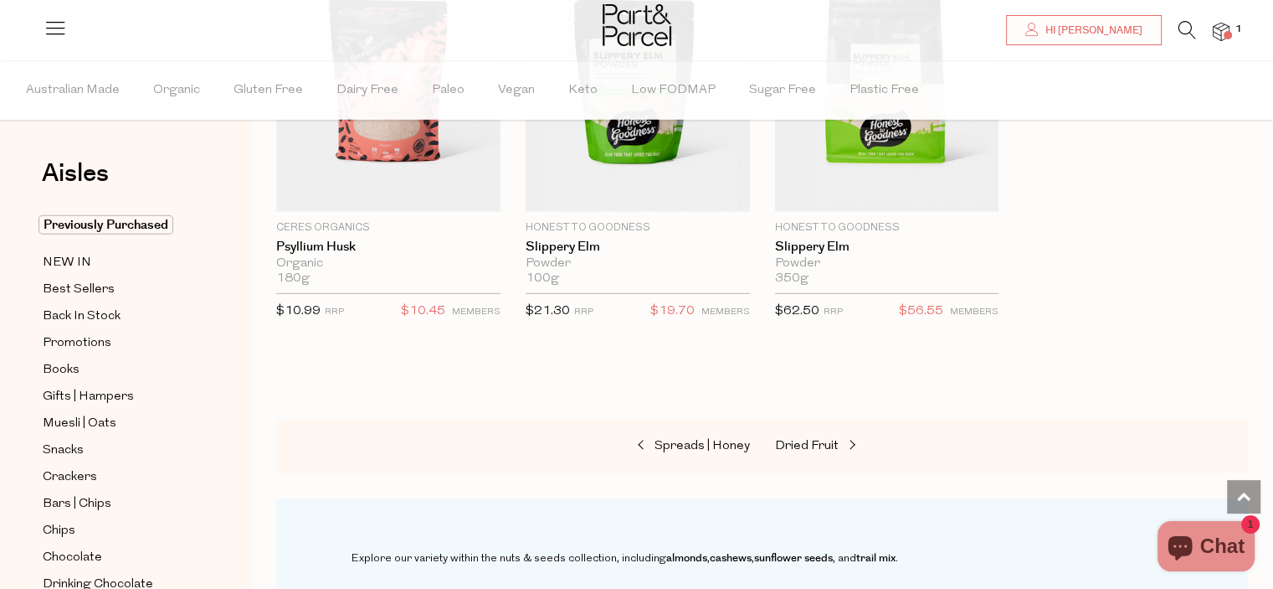
scroll to position [4778, 0]
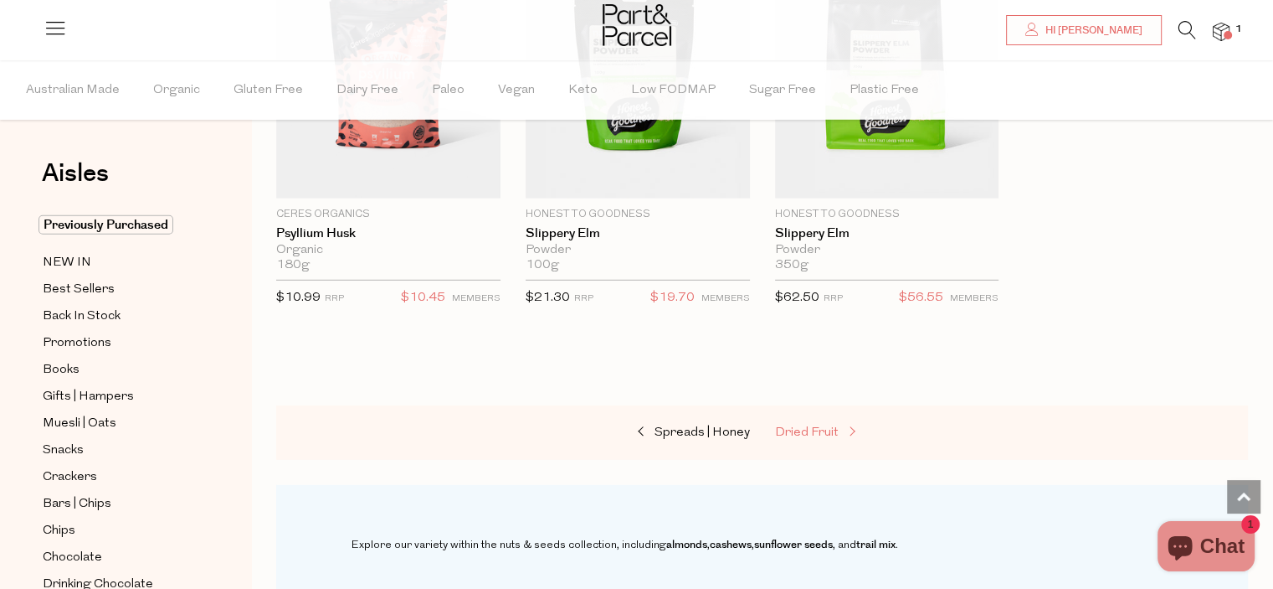
click at [812, 422] on link "Dried Fruit" at bounding box center [858, 433] width 167 height 22
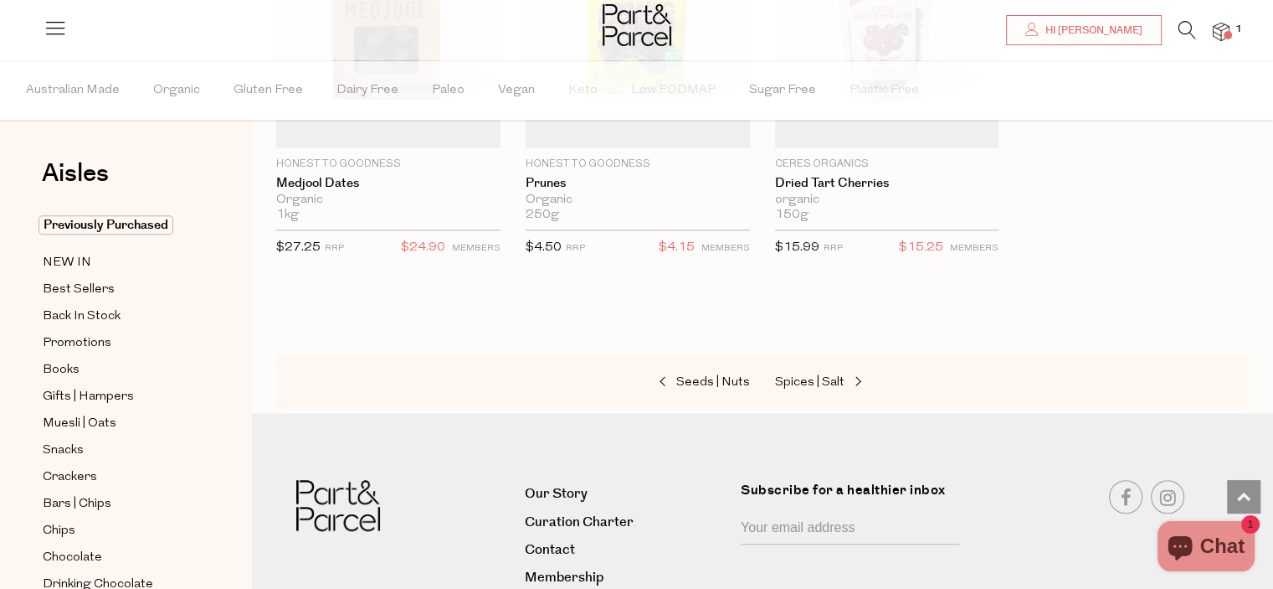
scroll to position [1172, 0]
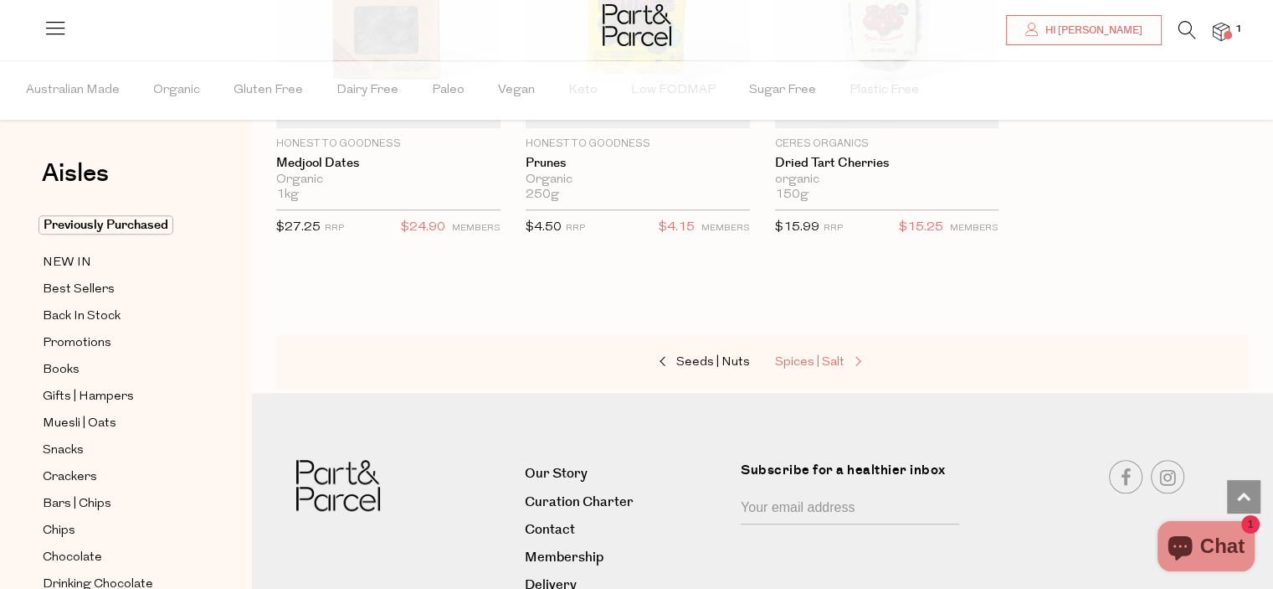
click at [811, 357] on span "Spices | Salt" at bounding box center [809, 362] width 69 height 13
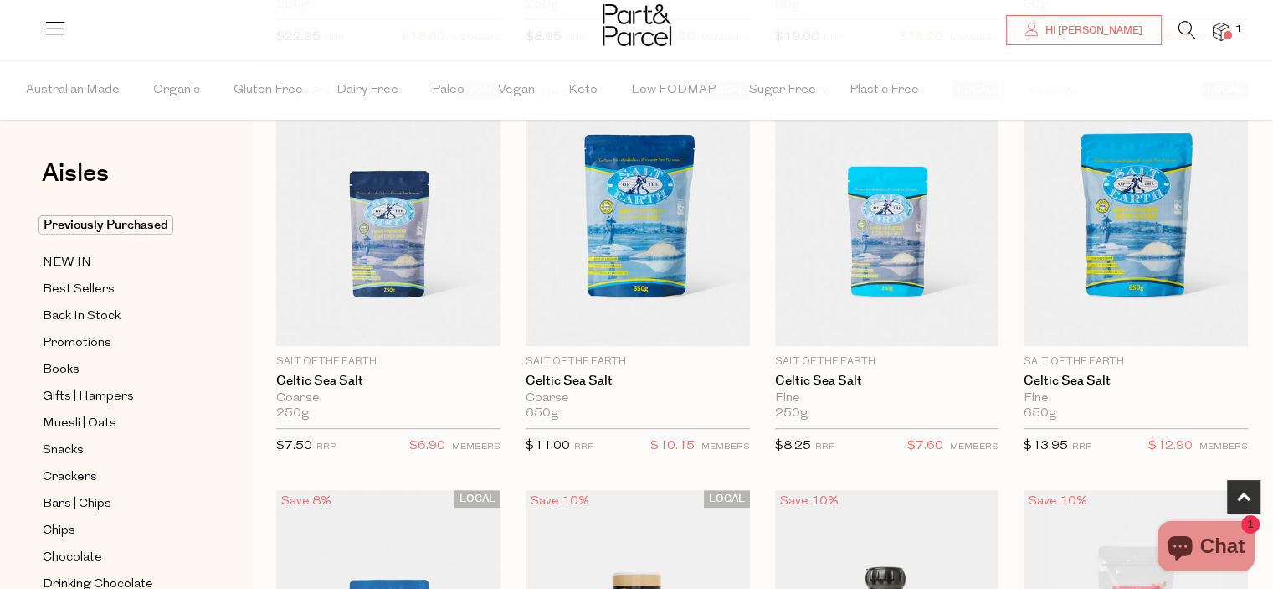
scroll to position [569, 0]
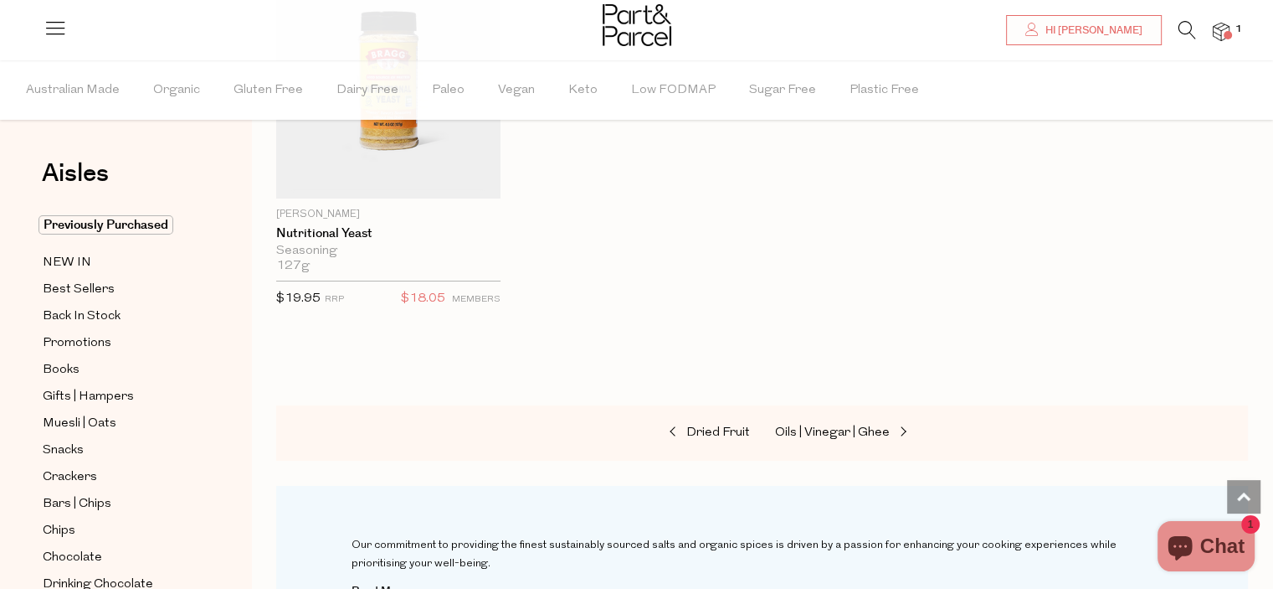
scroll to position [6028, 0]
click at [845, 423] on span "Oils | Vinegar | Ghee" at bounding box center [832, 429] width 115 height 13
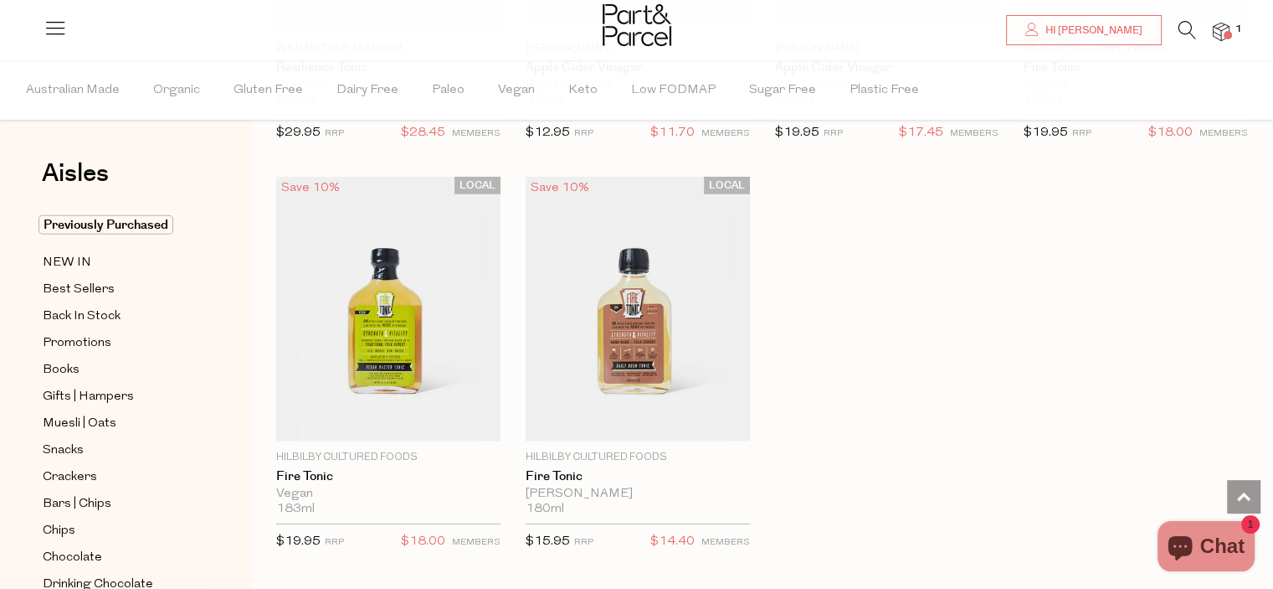
scroll to position [4798, 0]
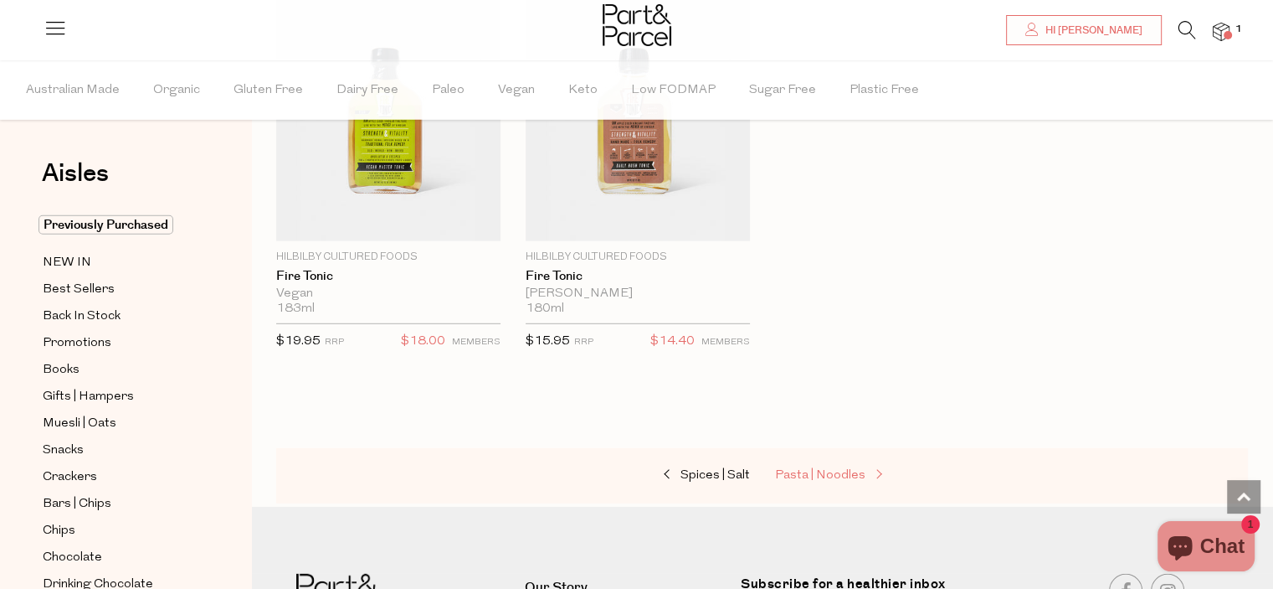
click at [830, 469] on span "Pasta | Noodles" at bounding box center [820, 475] width 90 height 13
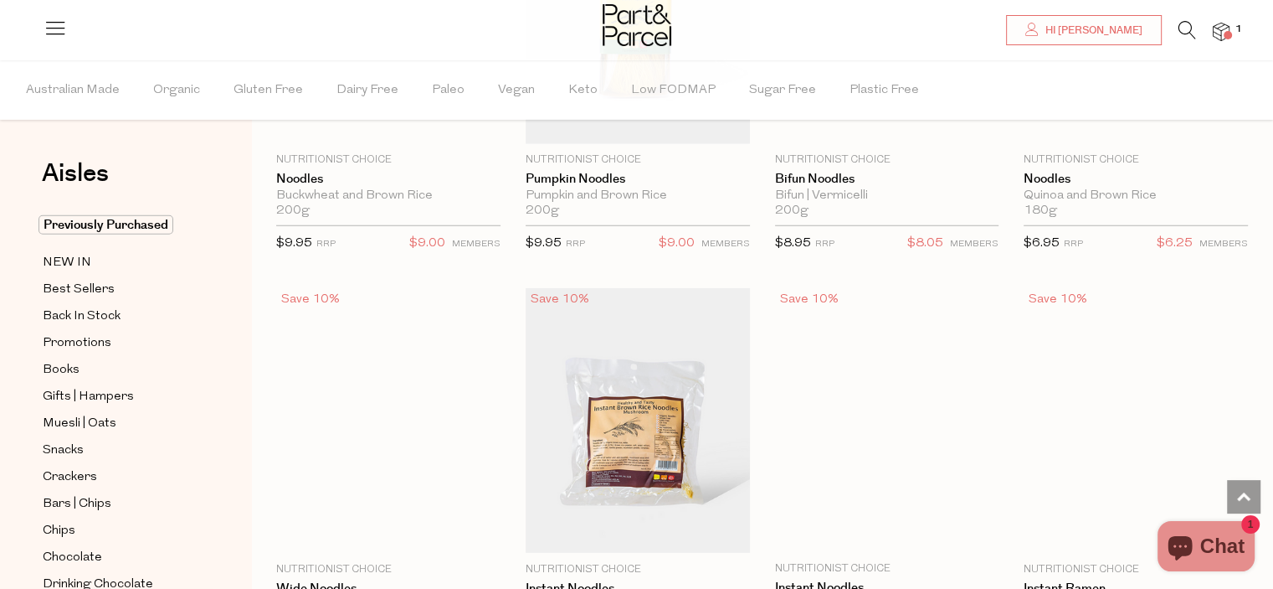
scroll to position [4521, 0]
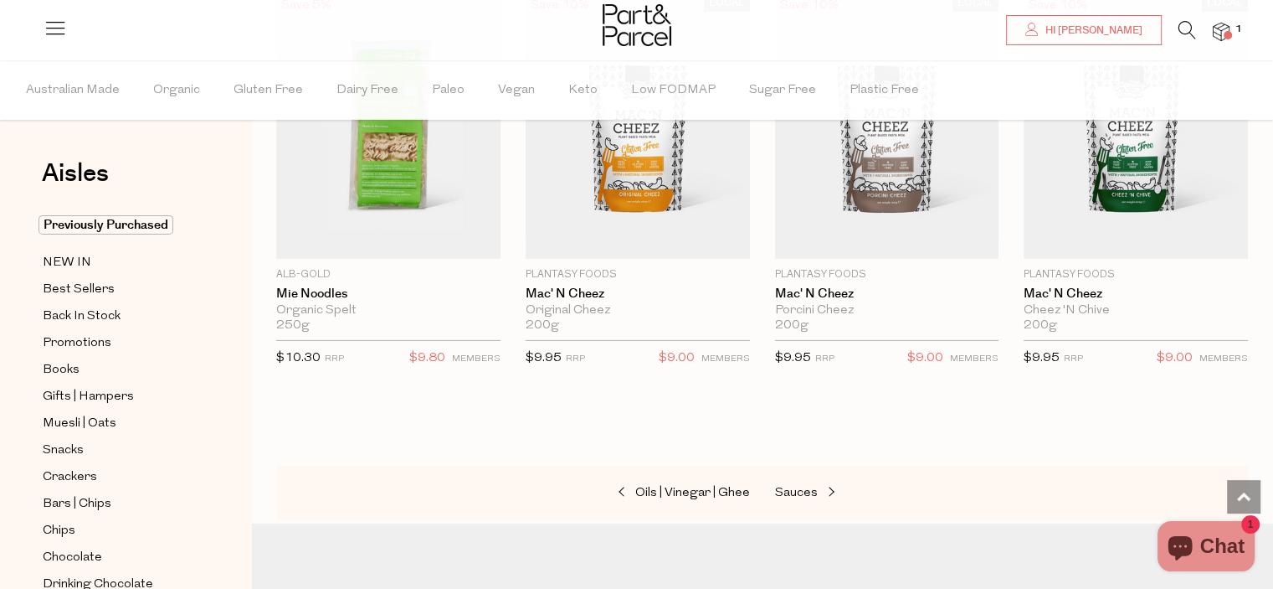
scroll to position [5592, 0]
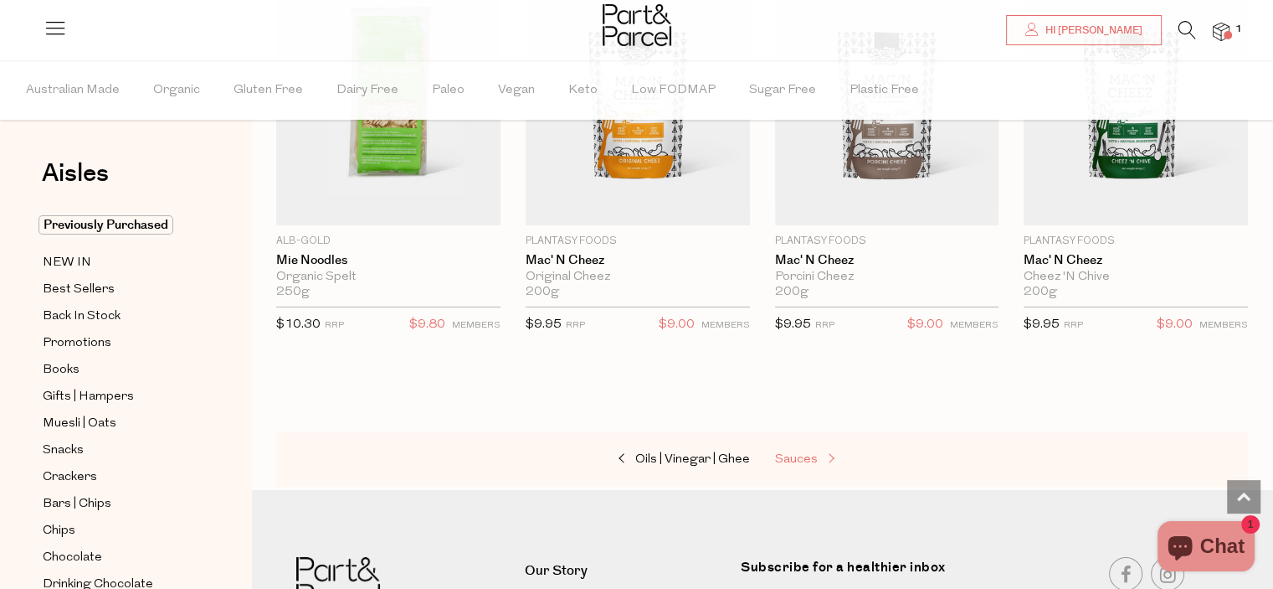
click at [798, 453] on span "Sauces" at bounding box center [796, 459] width 43 height 13
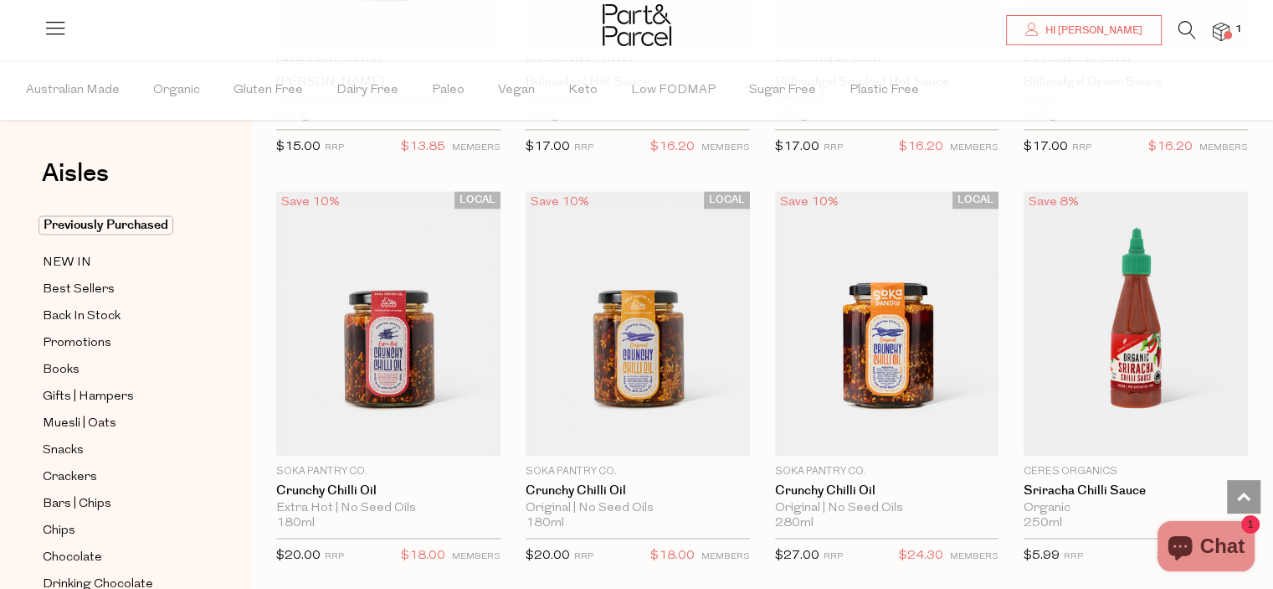
scroll to position [2545, 0]
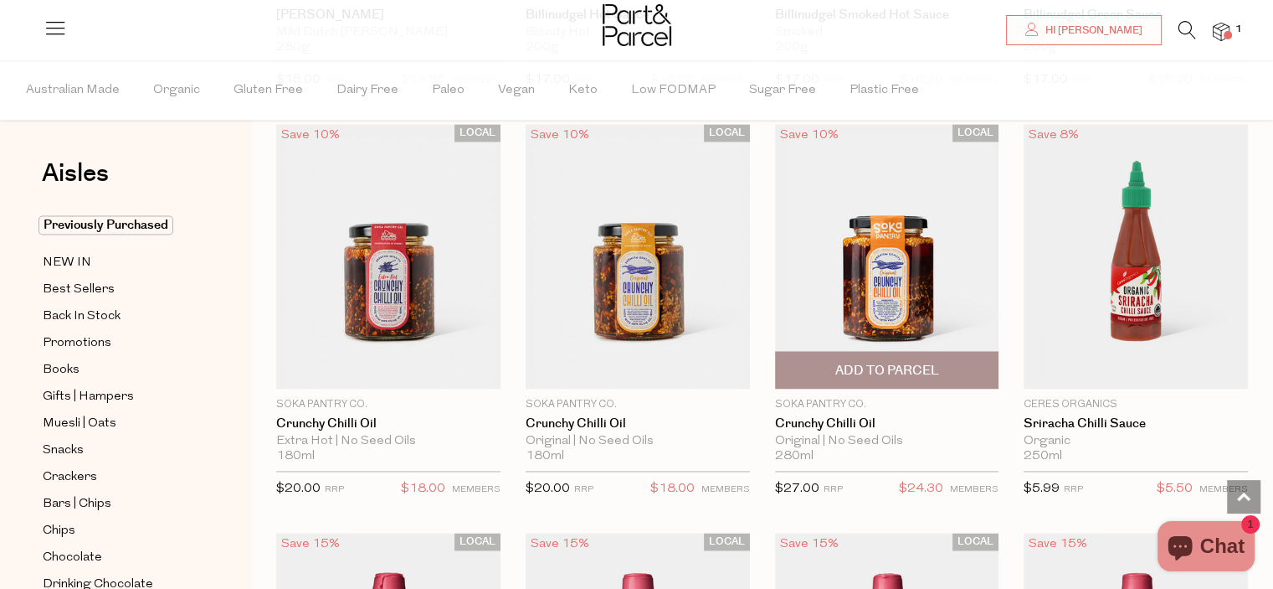
click at [881, 367] on span "Add To Parcel" at bounding box center [887, 371] width 104 height 18
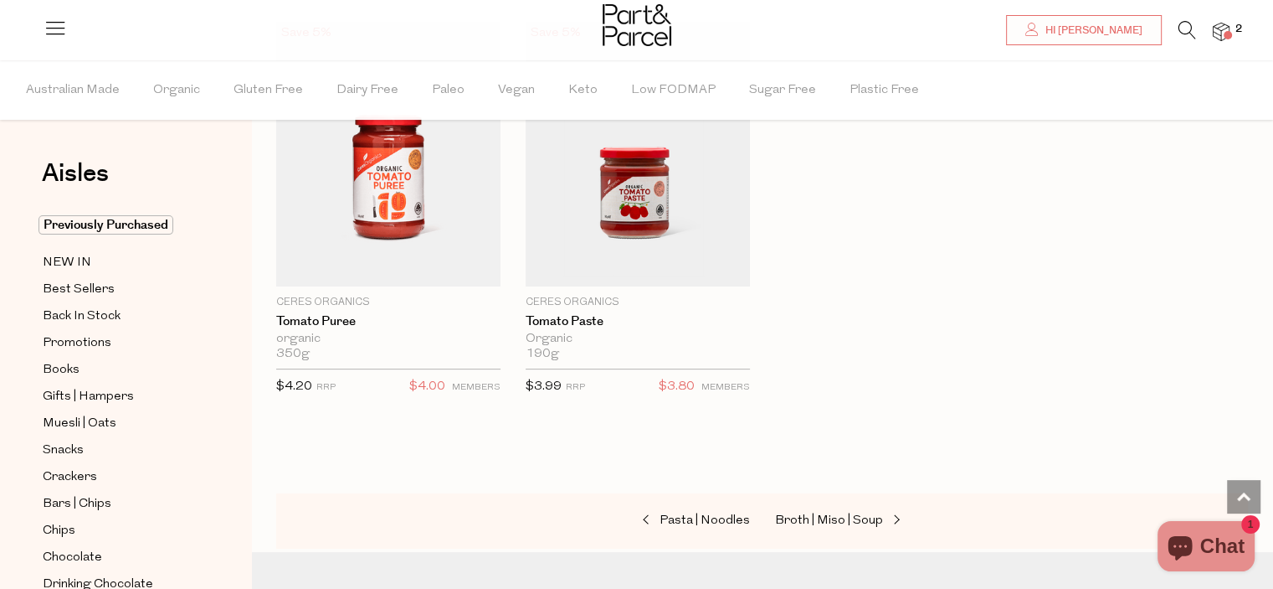
scroll to position [6827, 0]
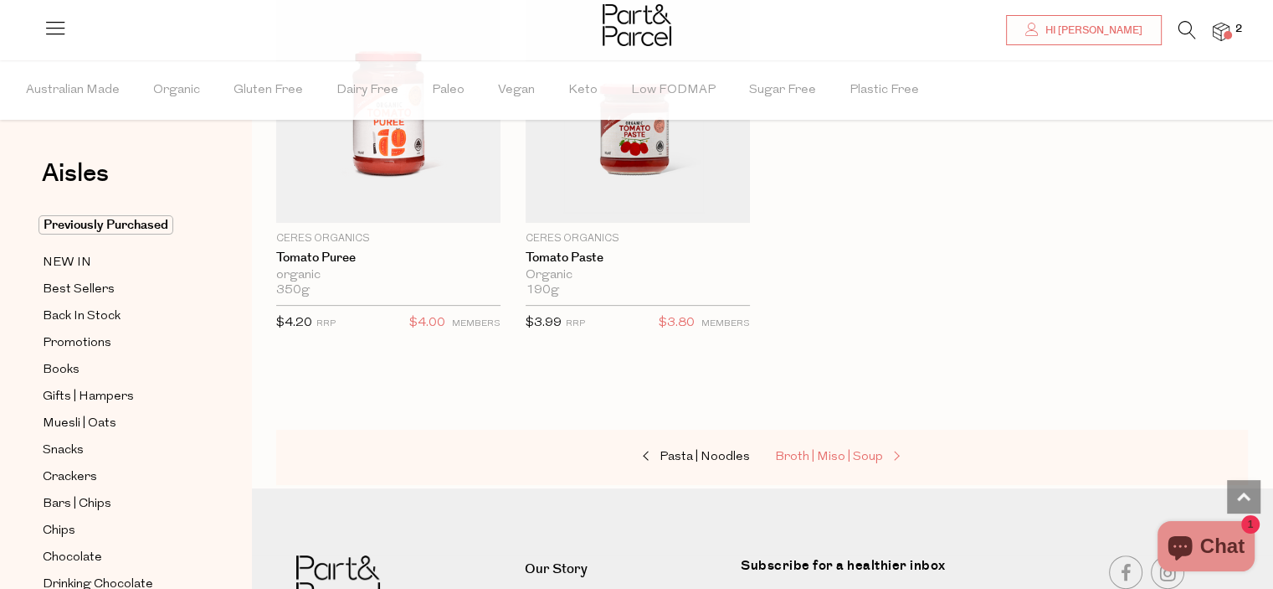
click at [841, 450] on span "Broth | Miso | Soup" at bounding box center [829, 456] width 108 height 13
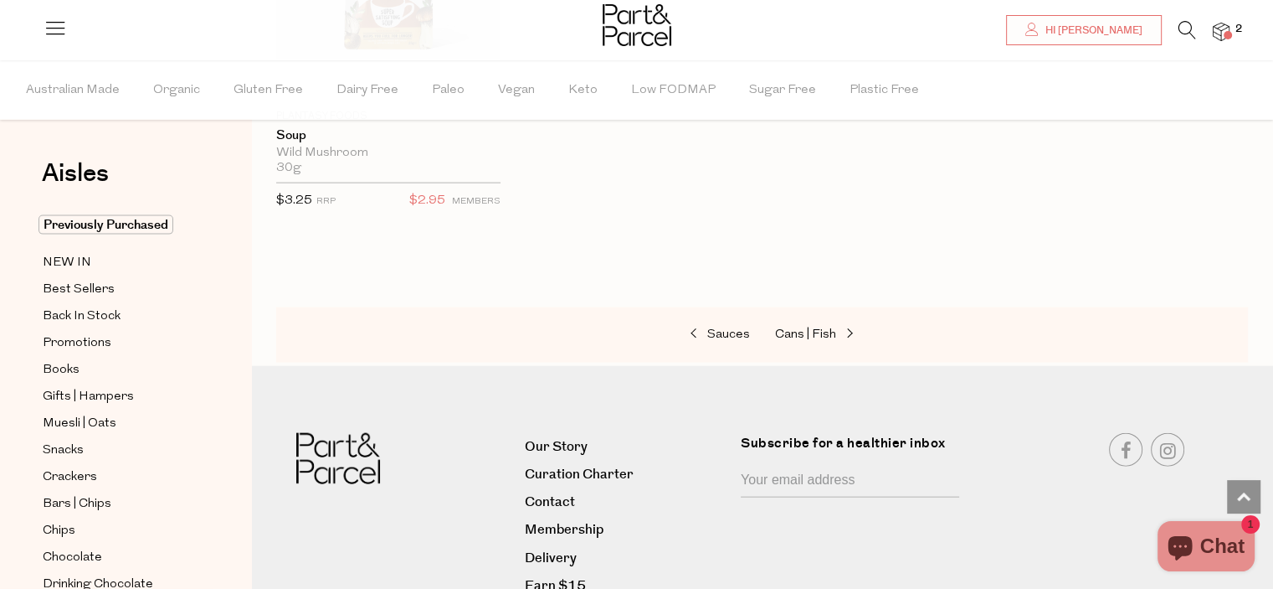
scroll to position [3725, 0]
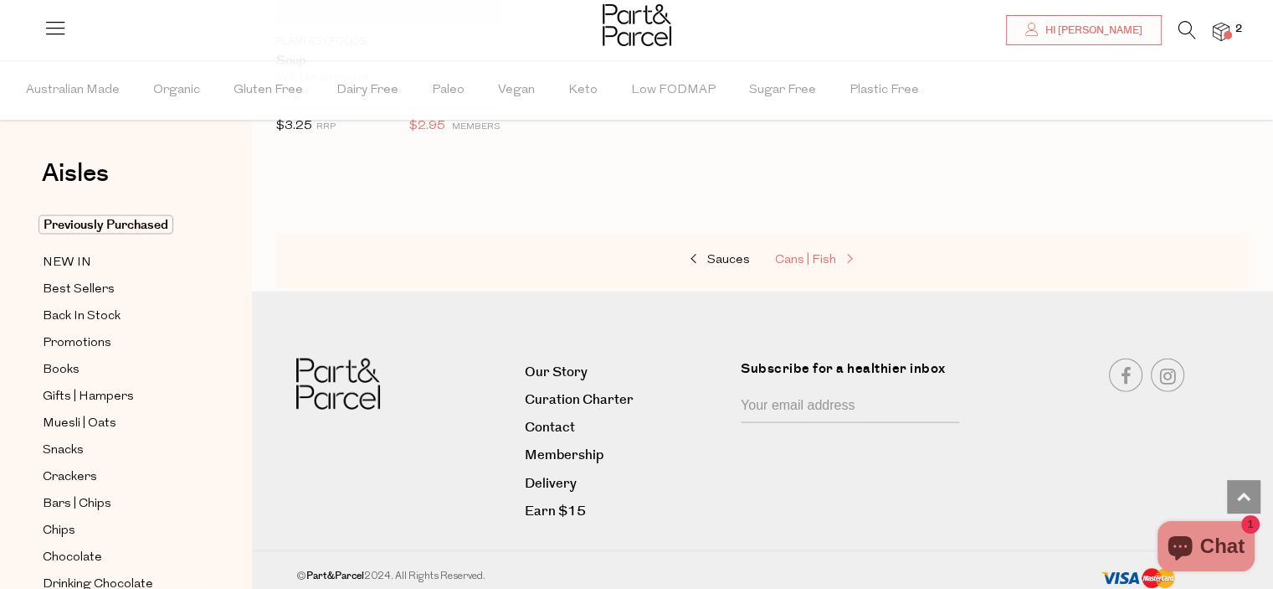
click at [808, 260] on link "Cans | Fish" at bounding box center [858, 260] width 167 height 22
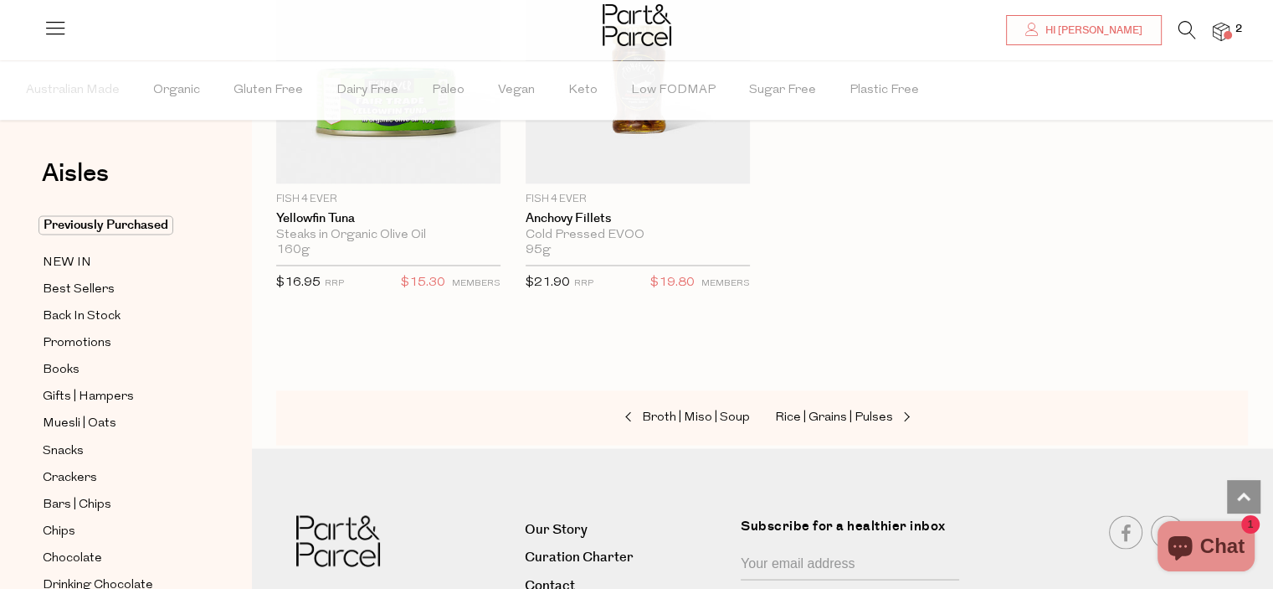
scroll to position [2913, 0]
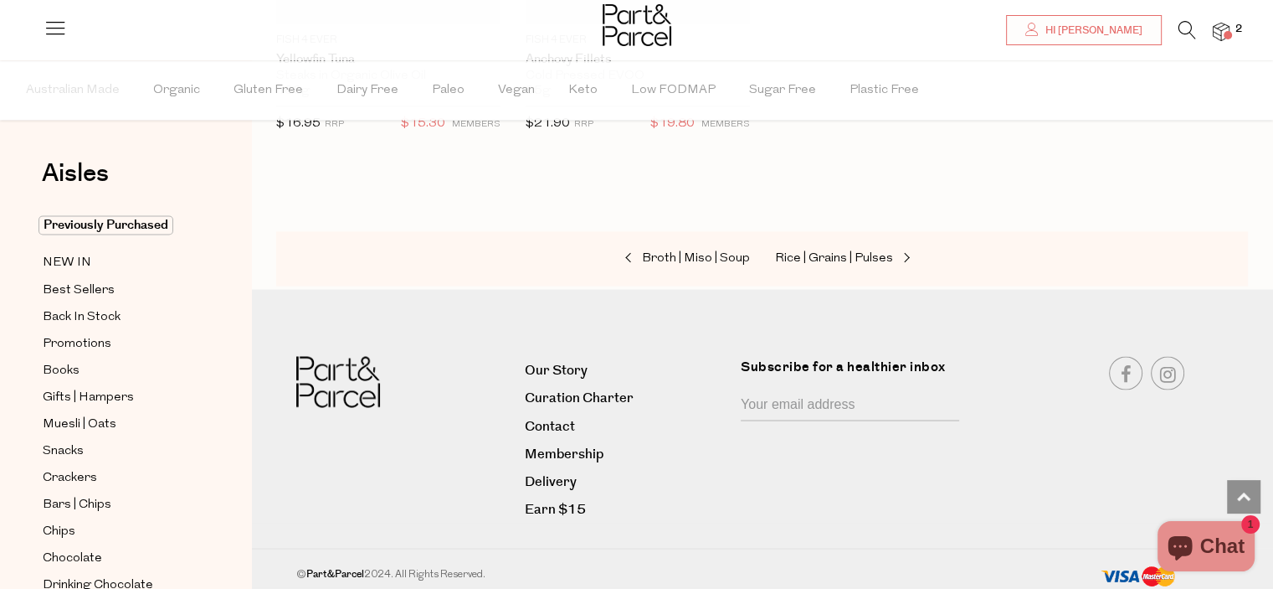
click img
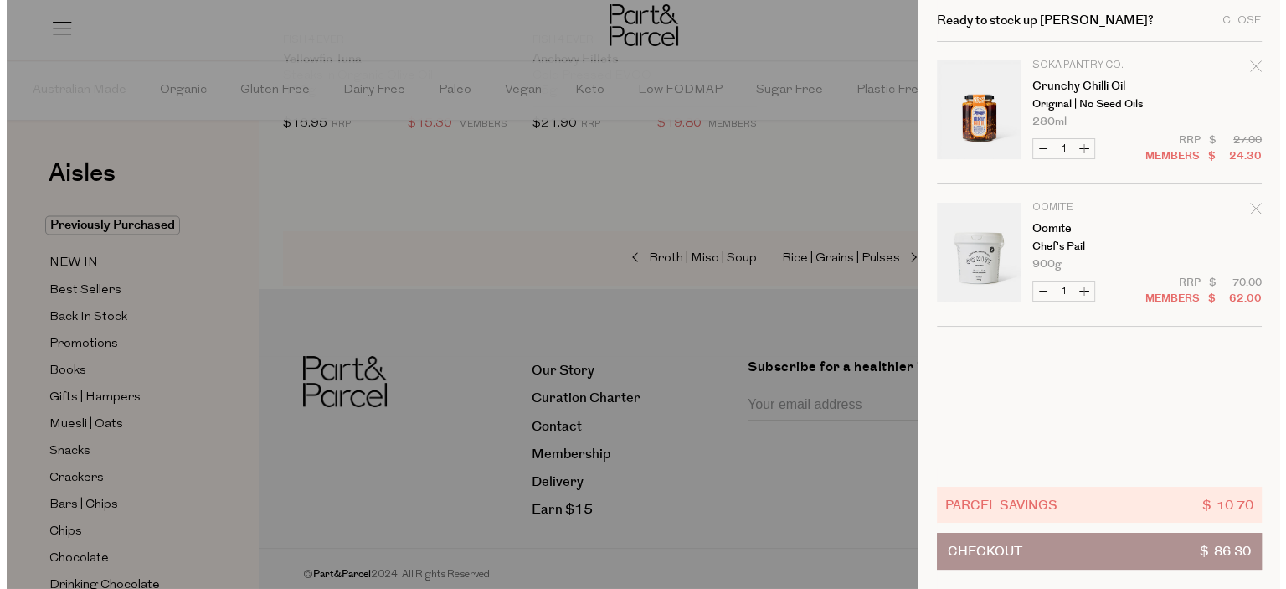
scroll to position [2935, 0]
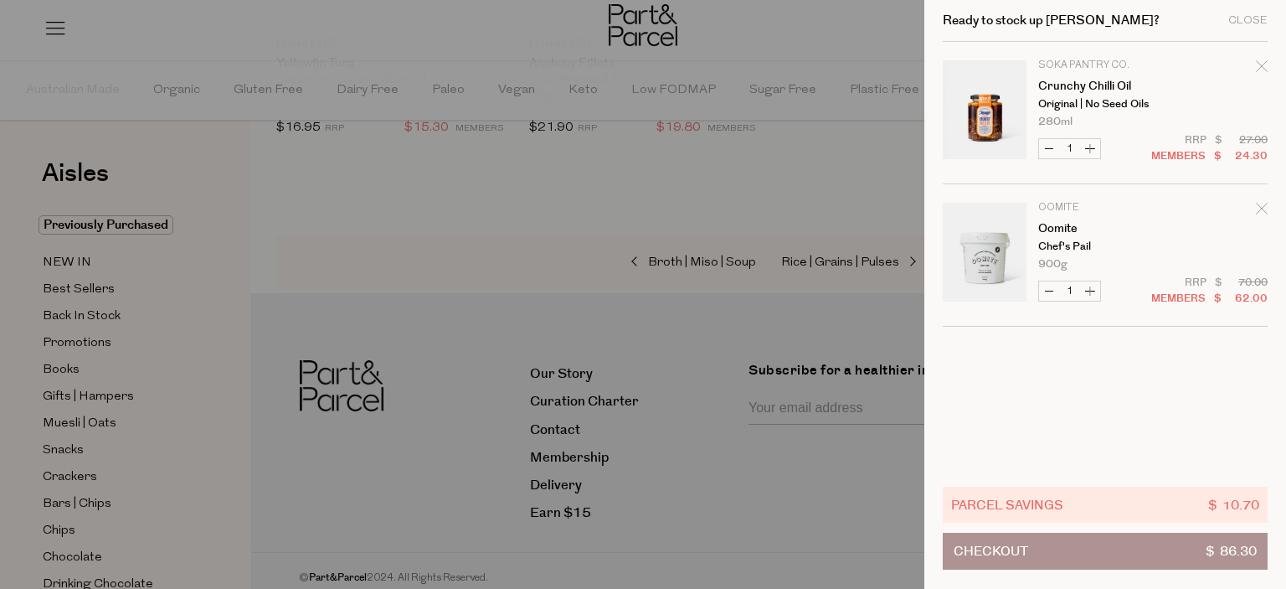
click button "Checkout $ 86.30"
